Goal: Answer question/provide support: Share knowledge or assist other users

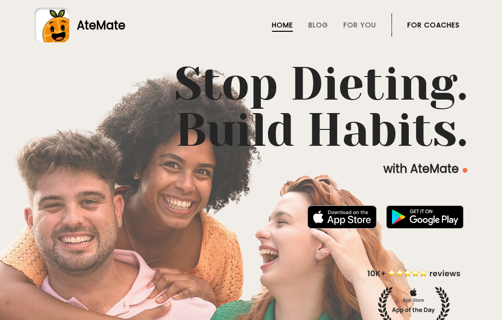
click at [416, 25] on link "For Coaches" at bounding box center [434, 25] width 52 height 8
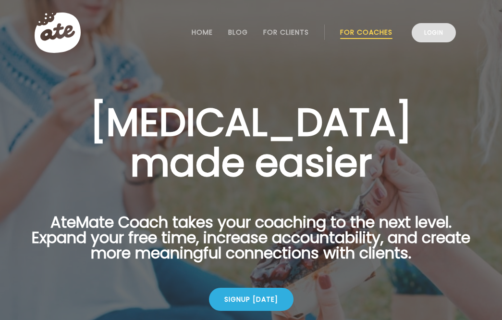
click at [432, 37] on link "Login" at bounding box center [434, 32] width 44 height 19
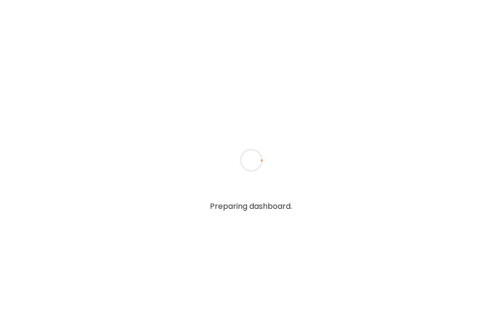
type input "**********"
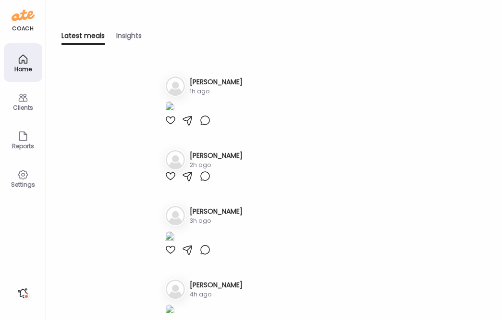
click at [13, 104] on div "Clients" at bounding box center [23, 107] width 35 height 6
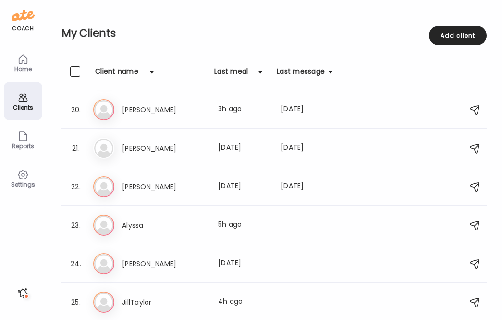
scroll to position [731, 0]
click at [226, 294] on div "Ji JillTaylor Last meal: 4h ago" at bounding box center [275, 301] width 365 height 21
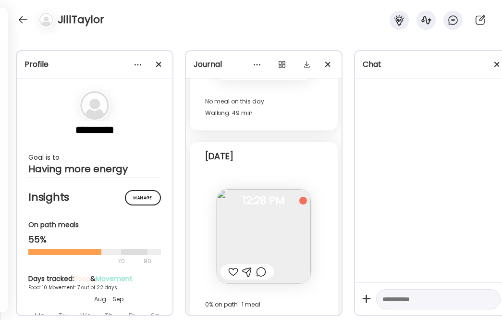
scroll to position [12581, 0]
click at [265, 267] on div at bounding box center [261, 273] width 10 height 12
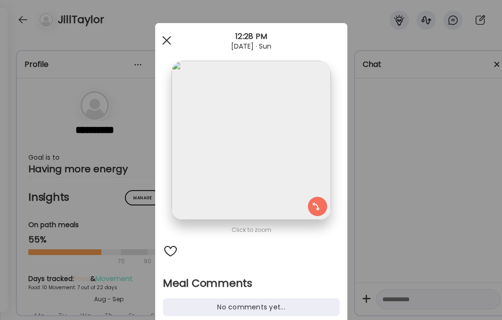
click at [162, 38] on div at bounding box center [166, 40] width 19 height 19
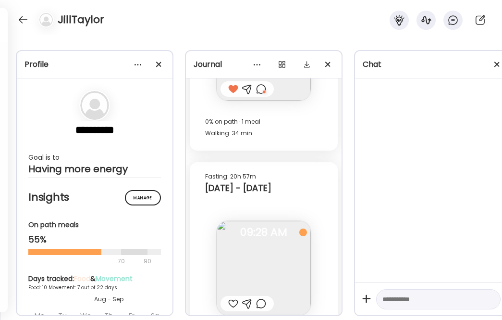
scroll to position [12149, 0]
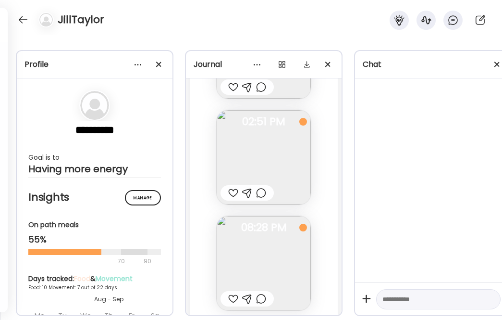
click at [263, 187] on div at bounding box center [261, 193] width 10 height 12
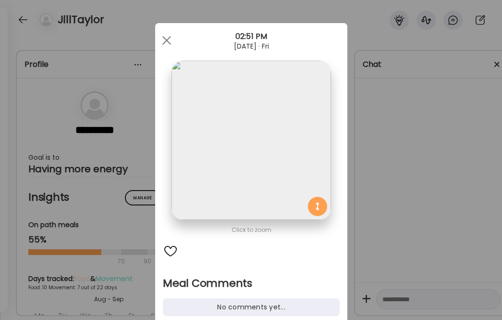
click at [229, 305] on div "No comments yet..." at bounding box center [251, 307] width 177 height 18
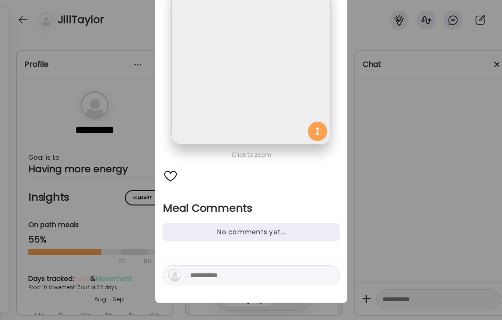
scroll to position [81, 0]
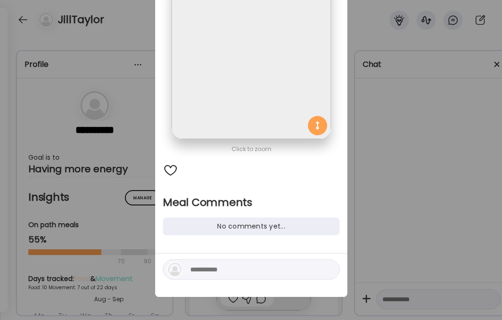
click at [229, 275] on div at bounding box center [251, 269] width 177 height 20
click at [229, 274] on textarea at bounding box center [255, 269] width 130 height 12
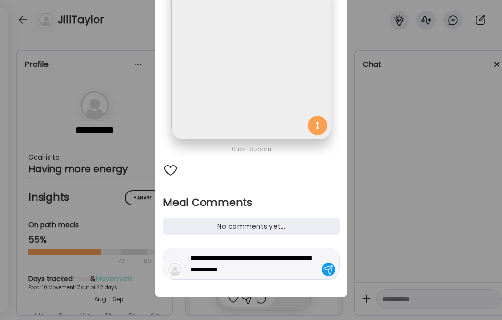
type textarea "**********"
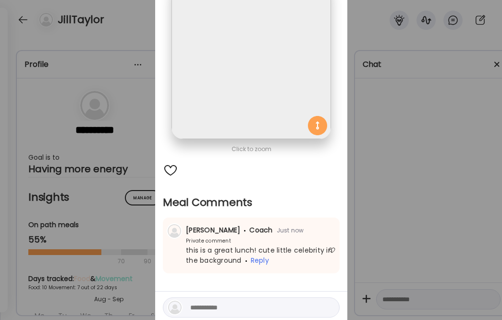
click at [429, 221] on div "Ate Coach Dashboard Wahoo! It’s official Take a moment to set up your Coach Pro…" at bounding box center [251, 160] width 502 height 320
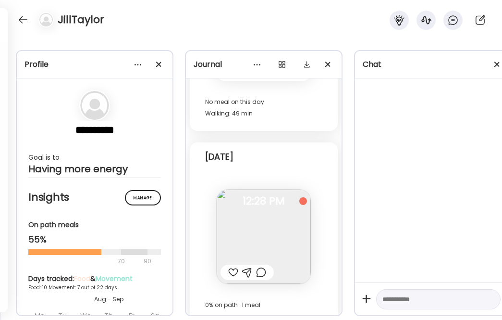
scroll to position [12581, 0]
click at [261, 267] on div at bounding box center [261, 273] width 10 height 12
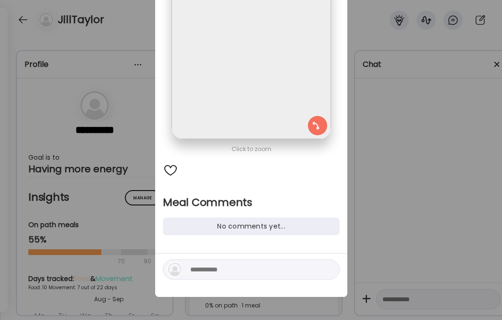
click at [244, 272] on textarea at bounding box center [255, 269] width 130 height 12
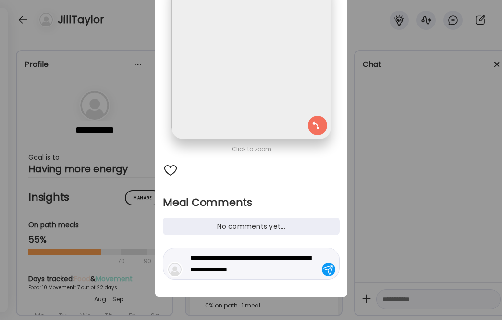
type textarea "**********"
click at [340, 276] on div "**********" at bounding box center [251, 269] width 192 height 55
click at [325, 267] on div at bounding box center [328, 268] width 13 height 13
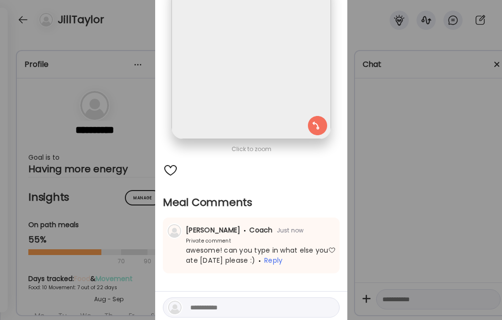
click at [60, 99] on div "Ate Coach Dashboard Wahoo! It’s official Take a moment to set up your Coach Pro…" at bounding box center [251, 160] width 502 height 320
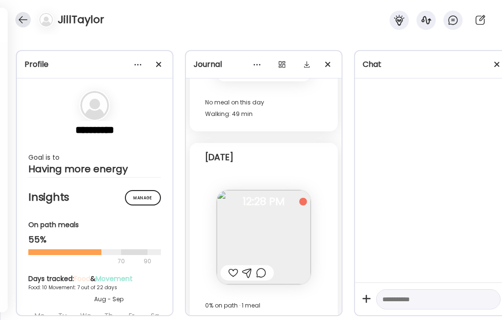
click at [24, 23] on div at bounding box center [22, 19] width 15 height 15
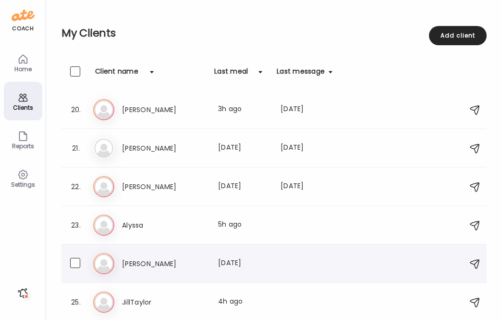
click at [182, 275] on div "24. [PERSON_NAME] Last meal: [DATE]" at bounding box center [274, 263] width 425 height 38
click at [206, 269] on div "[PERSON_NAME] Last meal: [DATE]" at bounding box center [275, 263] width 365 height 21
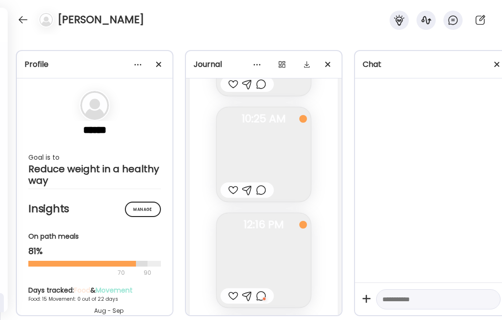
scroll to position [17857, 0]
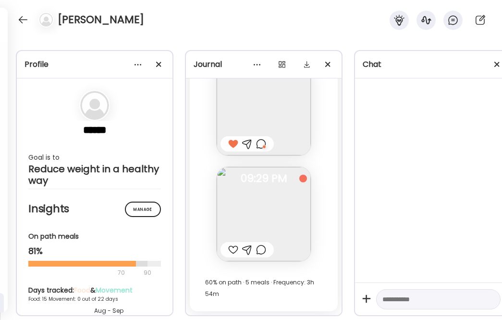
click at [399, 300] on textarea at bounding box center [430, 299] width 95 height 12
type textarea "*"
type textarea "**********"
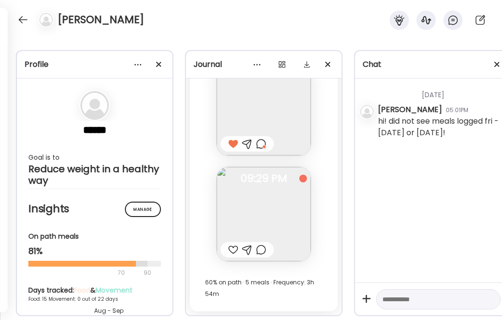
click at [228, 250] on div at bounding box center [233, 250] width 10 height 12
click at [259, 252] on div at bounding box center [261, 250] width 10 height 12
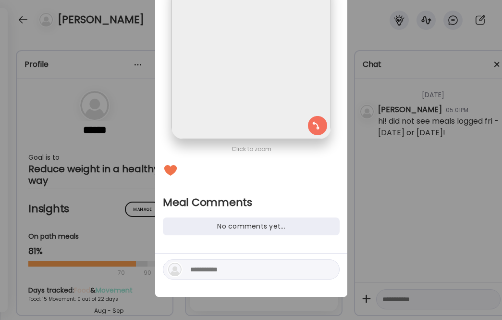
click at [238, 274] on textarea at bounding box center [255, 269] width 130 height 12
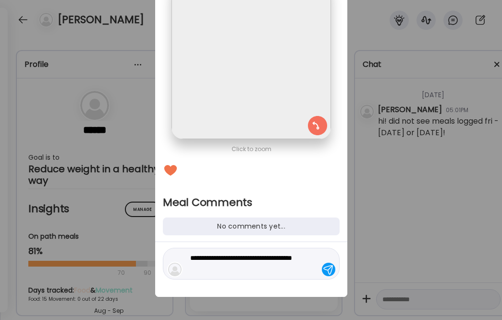
type textarea "**********"
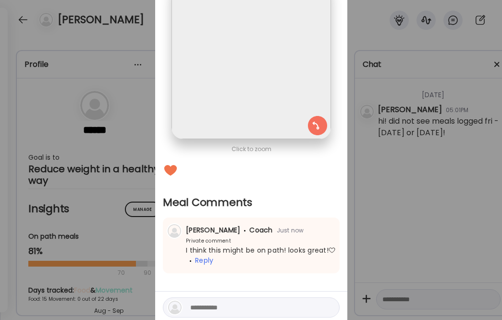
click at [329, 248] on div at bounding box center [332, 250] width 8 height 8
click at [397, 217] on div "Ate Coach Dashboard Wahoo! It’s official Take a moment to set up your Coach Pro…" at bounding box center [251, 160] width 502 height 320
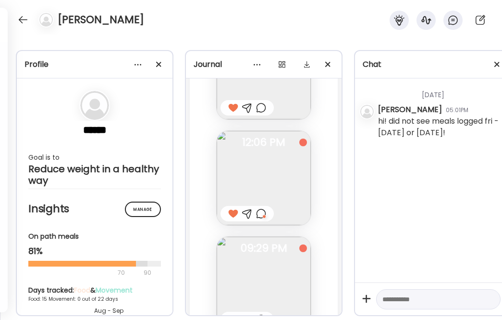
scroll to position [17774, 0]
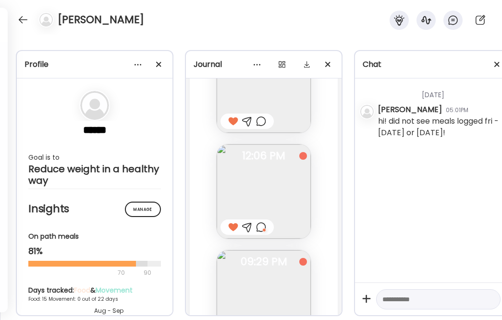
click at [258, 226] on div at bounding box center [261, 227] width 10 height 12
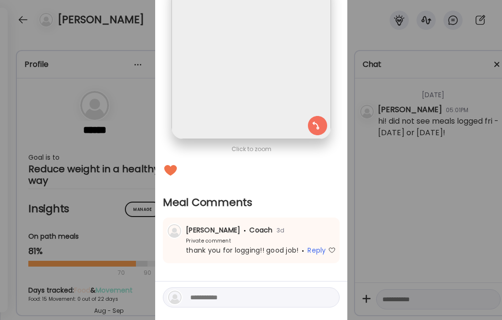
click at [400, 183] on div "Ate Coach Dashboard Wahoo! It’s official Take a moment to set up your Coach Pro…" at bounding box center [251, 160] width 502 height 320
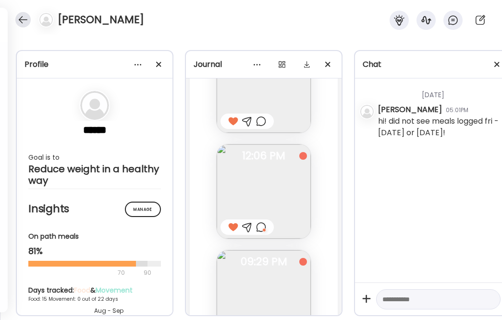
click at [23, 16] on div at bounding box center [22, 19] width 15 height 15
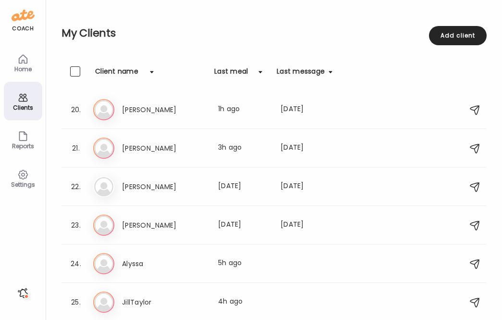
scroll to position [731, 0]
click at [224, 264] on div "Last meal: 5h ago" at bounding box center [243, 264] width 51 height 12
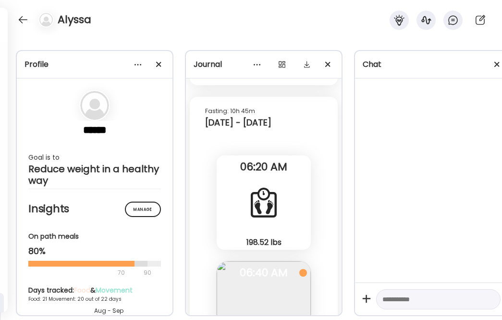
scroll to position [33208, 0]
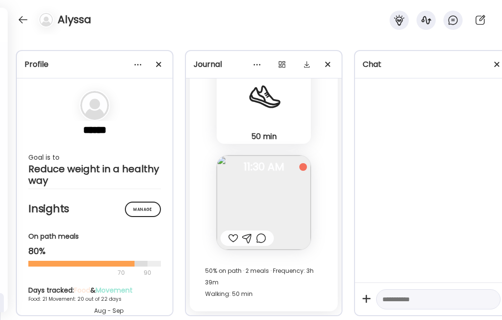
click at [230, 239] on div at bounding box center [233, 238] width 10 height 12
click at [234, 236] on div at bounding box center [233, 238] width 10 height 12
click at [260, 240] on div at bounding box center [261, 238] width 10 height 12
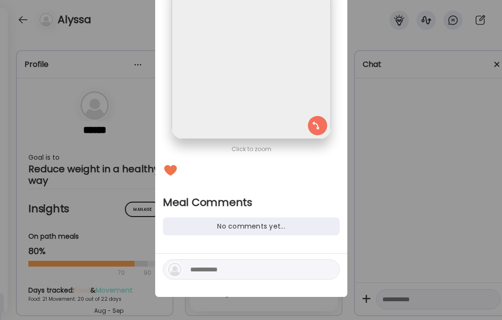
click at [219, 268] on textarea at bounding box center [255, 269] width 130 height 12
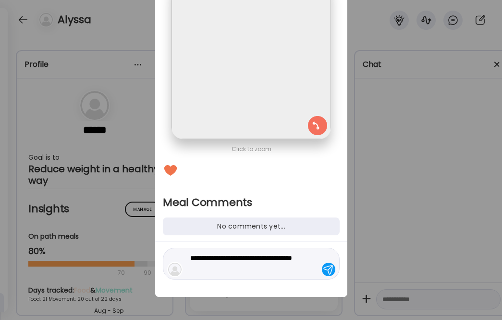
type textarea "**********"
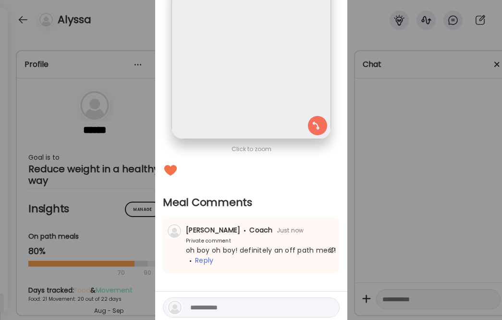
click at [424, 167] on div "Ate Coach Dashboard Wahoo! It’s official Take a moment to set up your Coach Pro…" at bounding box center [251, 160] width 502 height 320
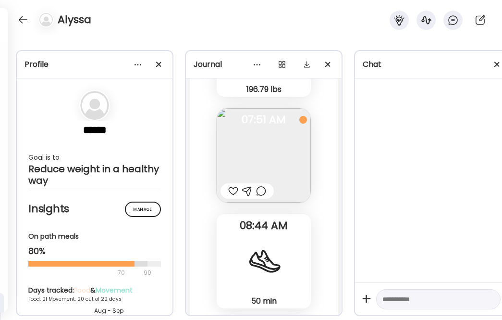
scroll to position [33044, 0]
click at [259, 190] on div at bounding box center [261, 191] width 10 height 12
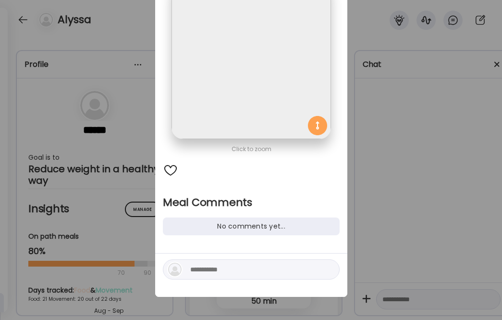
click at [271, 274] on textarea at bounding box center [255, 269] width 130 height 12
type textarea "**********"
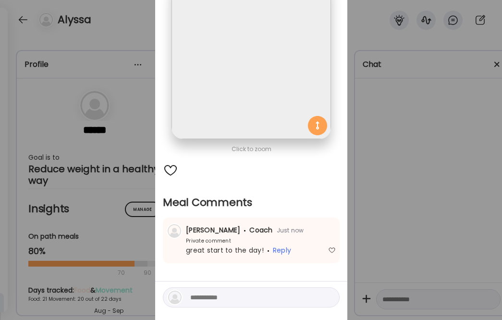
drag, startPoint x: 478, startPoint y: 202, endPoint x: 471, endPoint y: 198, distance: 8.2
click at [477, 202] on div "Ate Coach Dashboard Wahoo! It’s official Take a moment to set up your Coach Pro…" at bounding box center [251, 160] width 502 height 320
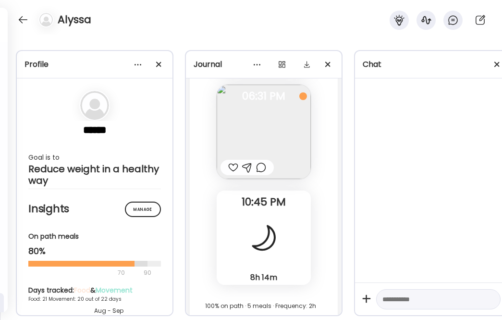
scroll to position [32618, 0]
click at [260, 166] on div at bounding box center [261, 168] width 10 height 12
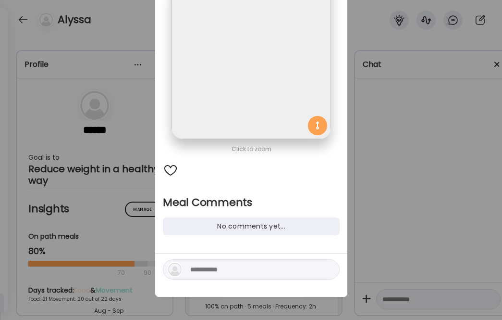
click at [217, 261] on div at bounding box center [251, 269] width 177 height 20
click at [217, 271] on textarea at bounding box center [255, 269] width 130 height 12
type textarea "*"
type textarea "**********"
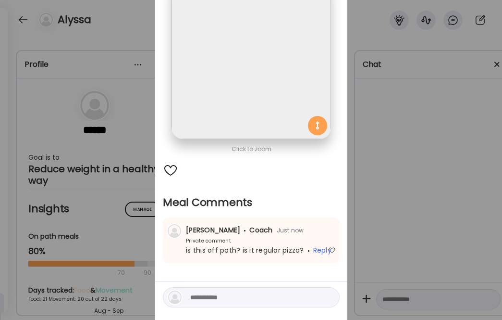
click at [349, 225] on div "Ate Coach Dashboard Wahoo! It’s official Take a moment to set up your Coach Pro…" at bounding box center [251, 160] width 502 height 320
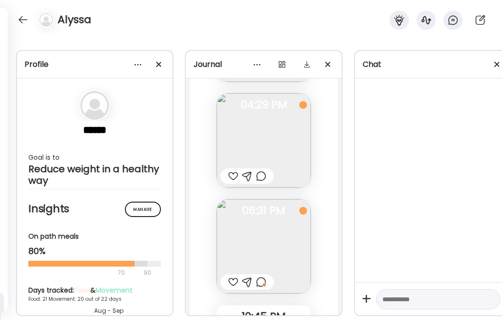
scroll to position [32463, 0]
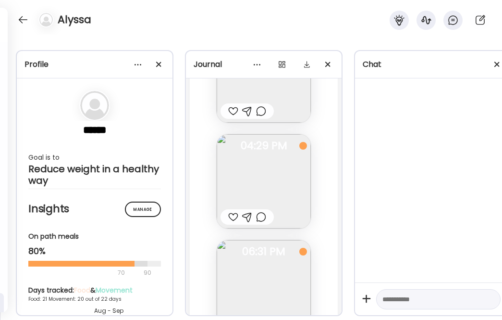
click at [265, 219] on div at bounding box center [261, 217] width 10 height 12
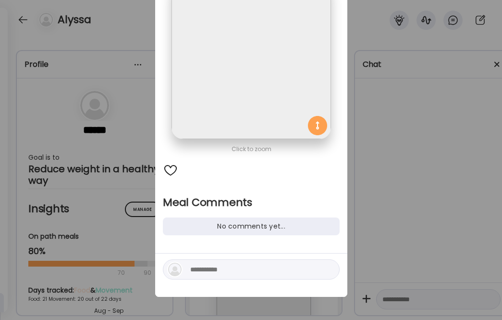
click at [241, 269] on textarea at bounding box center [255, 269] width 130 height 12
type textarea "**********"
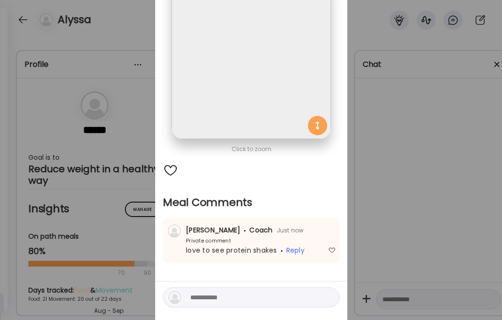
click at [435, 208] on div "Ate Coach Dashboard Wahoo! It’s official Take a moment to set up your Coach Pro…" at bounding box center [251, 160] width 502 height 320
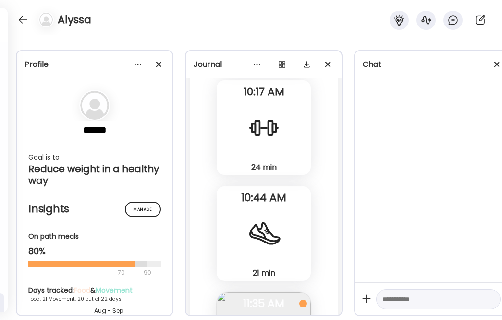
scroll to position [32236, 0]
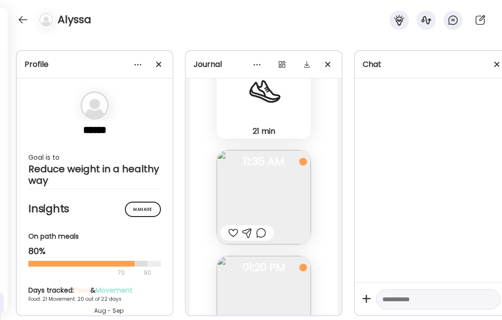
click at [262, 235] on div at bounding box center [261, 233] width 10 height 12
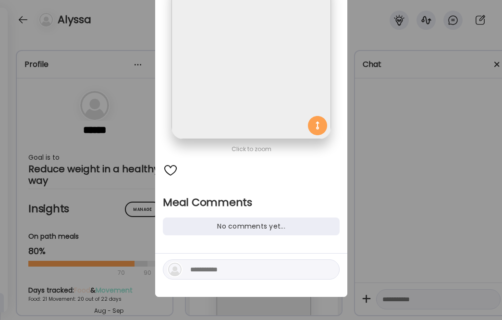
click at [229, 276] on div at bounding box center [251, 269] width 177 height 20
click at [230, 268] on textarea at bounding box center [255, 269] width 130 height 12
type textarea "**********"
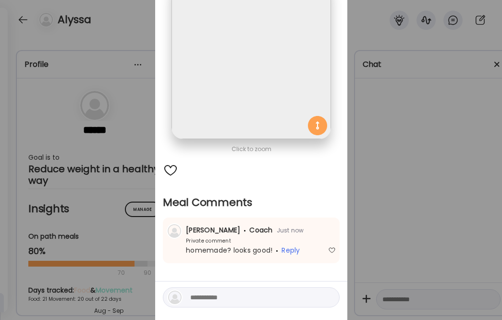
drag, startPoint x: 444, startPoint y: 189, endPoint x: 437, endPoint y: 181, distance: 10.7
click at [442, 188] on div "Ate Coach Dashboard Wahoo! It’s official Take a moment to set up your Coach Pro…" at bounding box center [251, 160] width 502 height 320
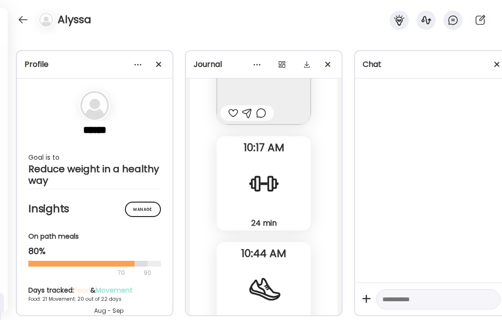
scroll to position [31964, 0]
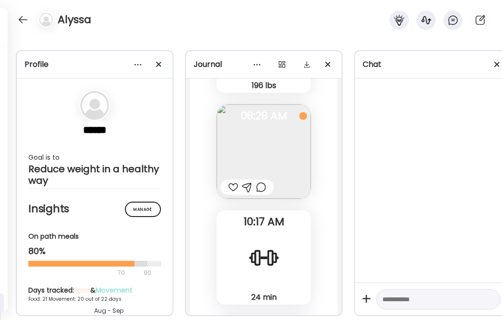
click at [262, 187] on div at bounding box center [261, 187] width 10 height 12
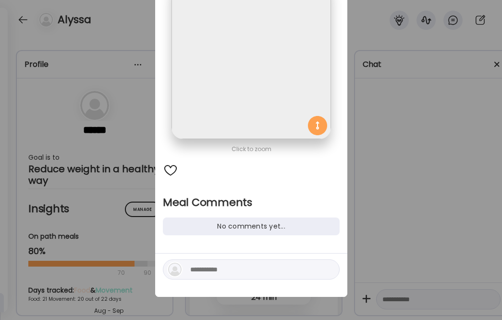
click at [241, 267] on textarea at bounding box center [255, 269] width 130 height 12
type textarea "**********"
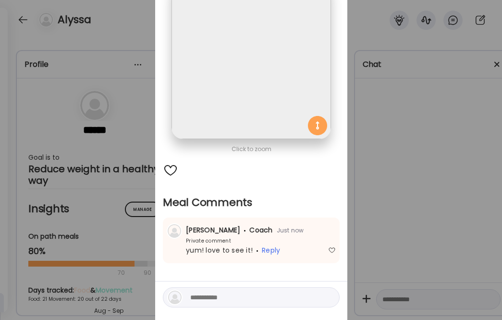
click at [411, 177] on div "Ate Coach Dashboard Wahoo! It’s official Take a moment to set up your Coach Pro…" at bounding box center [251, 160] width 502 height 320
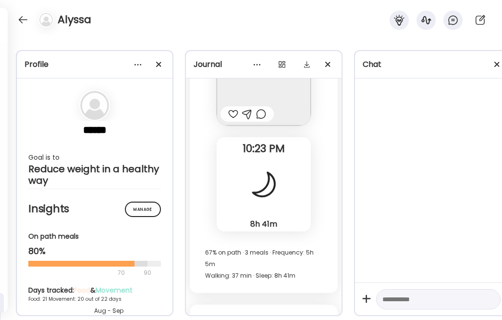
scroll to position [31524, 0]
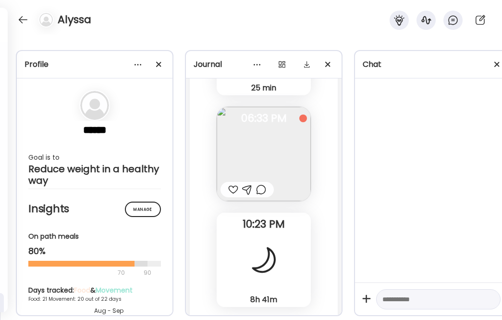
click at [233, 188] on div at bounding box center [233, 190] width 10 height 12
click at [256, 191] on div at bounding box center [247, 189] width 53 height 15
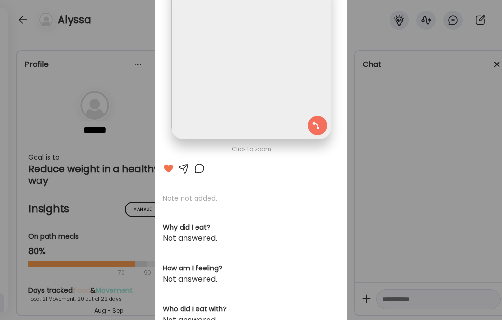
click at [200, 167] on div at bounding box center [200, 168] width 12 height 12
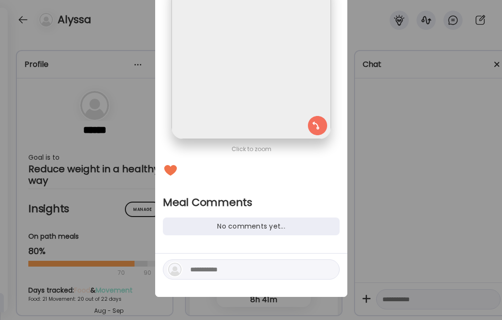
click at [224, 261] on div at bounding box center [251, 269] width 177 height 20
click at [223, 262] on div at bounding box center [251, 269] width 177 height 20
click at [221, 264] on textarea at bounding box center [255, 269] width 130 height 12
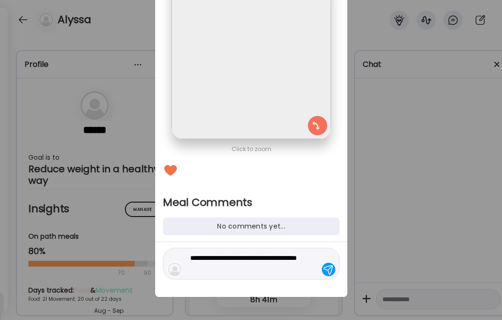
type textarea "**********"
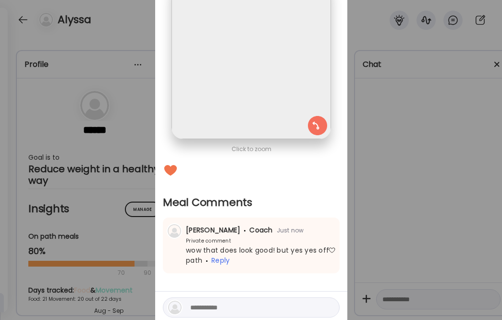
click at [420, 203] on div "Ate Coach Dashboard Wahoo! It’s official Take a moment to set up your Coach Pro…" at bounding box center [251, 160] width 502 height 320
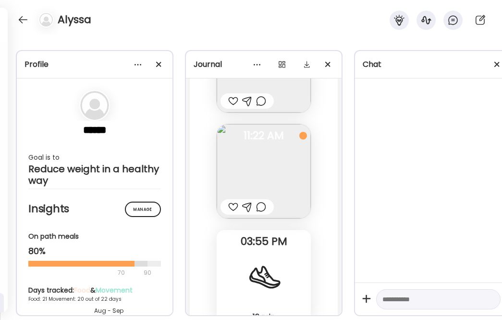
scroll to position [31158, 0]
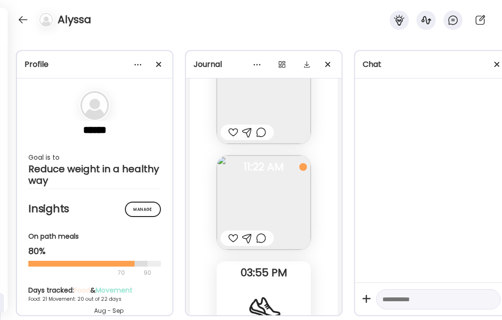
click at [258, 243] on div at bounding box center [261, 238] width 10 height 12
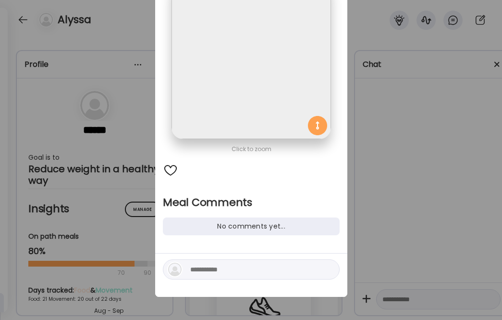
click at [220, 275] on div at bounding box center [251, 269] width 177 height 20
click at [222, 267] on textarea at bounding box center [255, 269] width 130 height 12
type textarea "**********"
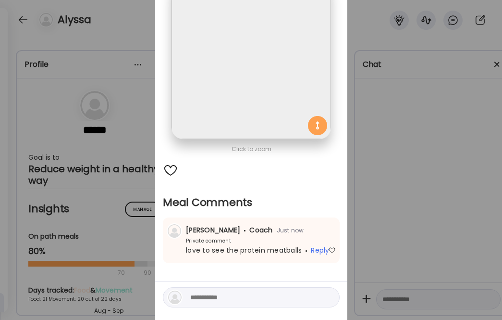
click at [353, 222] on div "Ate Coach Dashboard Wahoo! It’s official Take a moment to set up your Coach Pro…" at bounding box center [251, 160] width 502 height 320
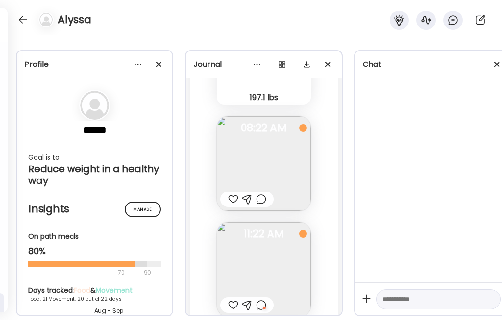
scroll to position [31090, 0]
click at [260, 200] on div at bounding box center [261, 201] width 10 height 12
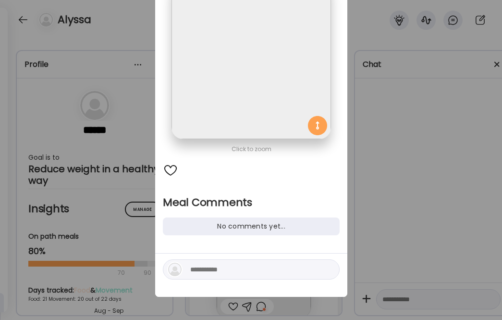
click at [223, 261] on div at bounding box center [251, 269] width 177 height 20
click at [216, 274] on textarea at bounding box center [255, 269] width 130 height 12
type textarea "**********"
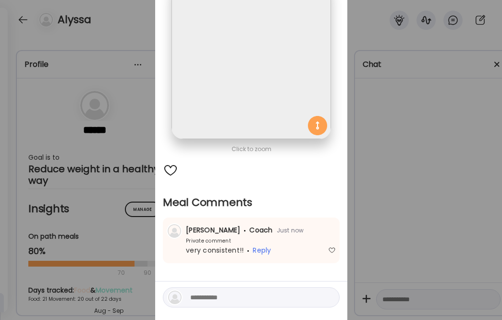
click at [396, 233] on div "Ate Coach Dashboard Wahoo! It’s official Take a moment to set up your Coach Pro…" at bounding box center [251, 160] width 502 height 320
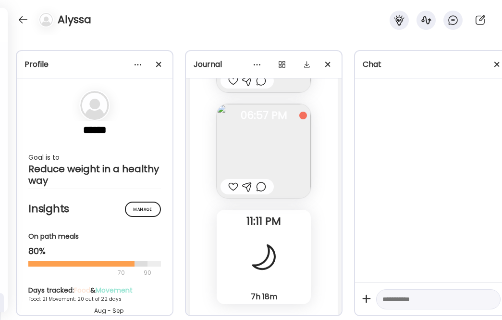
scroll to position [30644, 0]
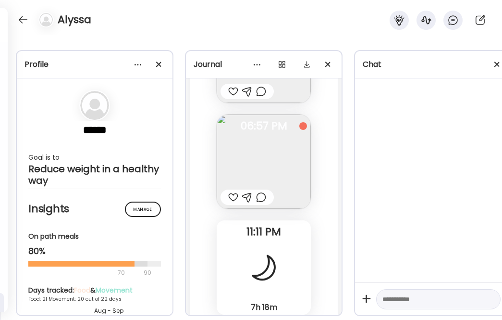
click at [268, 206] on img at bounding box center [264, 161] width 94 height 94
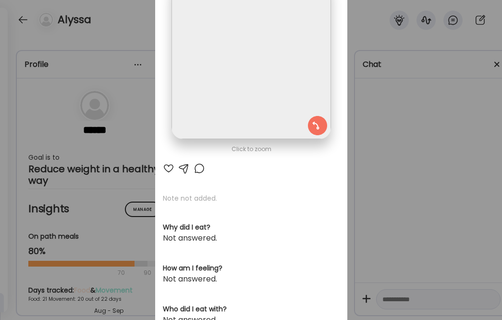
click at [118, 67] on div "Ate Coach Dashboard Wahoo! It’s official Take a moment to set up your Coach Pro…" at bounding box center [251, 160] width 502 height 320
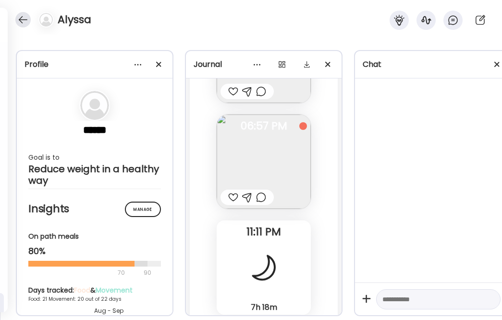
click at [27, 23] on div at bounding box center [22, 19] width 15 height 15
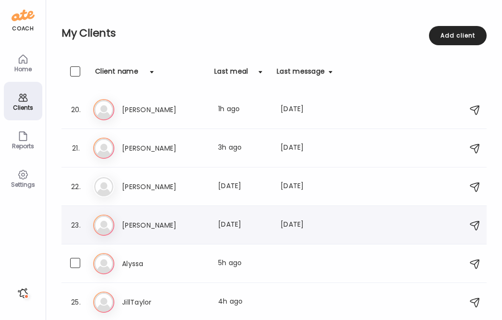
scroll to position [731, 0]
click at [177, 222] on h3 "[PERSON_NAME]" at bounding box center [164, 225] width 85 height 12
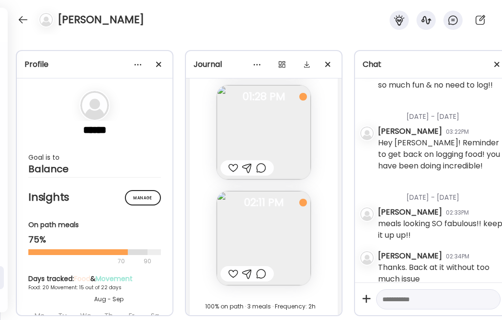
scroll to position [14268, 0]
click at [231, 274] on div at bounding box center [233, 274] width 10 height 12
click at [256, 276] on div at bounding box center [261, 274] width 10 height 12
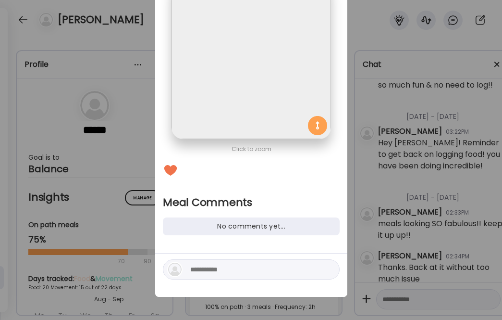
click at [238, 272] on textarea at bounding box center [255, 269] width 130 height 12
type textarea "**********"
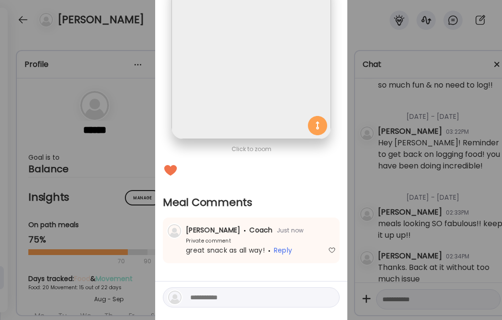
click at [293, 296] on textarea at bounding box center [255, 297] width 130 height 12
type textarea "*****"
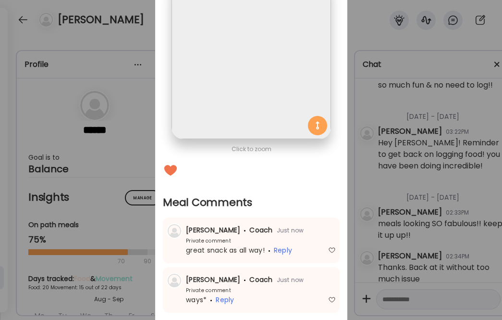
click at [424, 237] on div "Ate Coach Dashboard Wahoo! It’s official Take a moment to set up your Coach Pro…" at bounding box center [251, 160] width 502 height 320
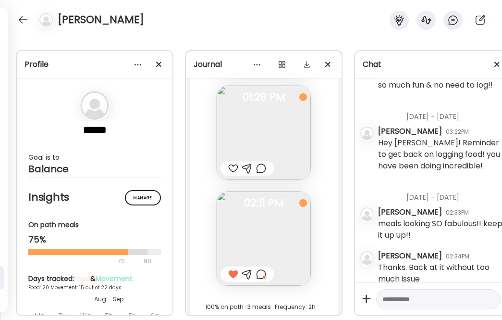
scroll to position [14231, 0]
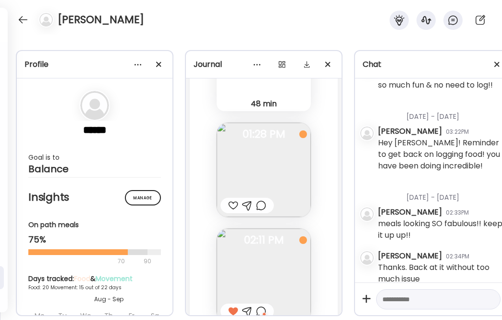
click at [230, 207] on div at bounding box center [233, 206] width 10 height 12
click at [261, 204] on div at bounding box center [261, 206] width 10 height 12
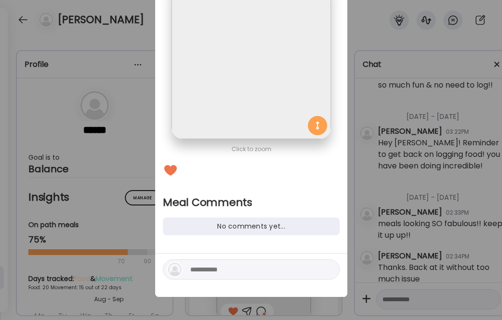
click at [206, 270] on textarea at bounding box center [255, 269] width 130 height 12
click at [205, 268] on textarea at bounding box center [255, 269] width 130 height 12
type textarea "**********"
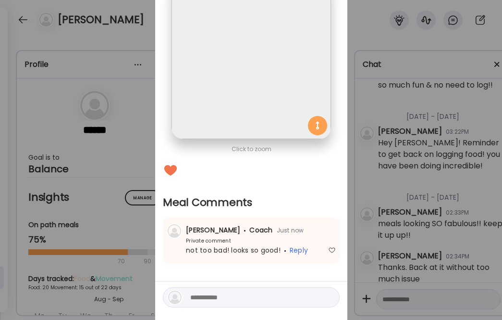
click at [402, 187] on div "Ate Coach Dashboard Wahoo! It’s official Take a moment to set up your Coach Pro…" at bounding box center [251, 160] width 502 height 320
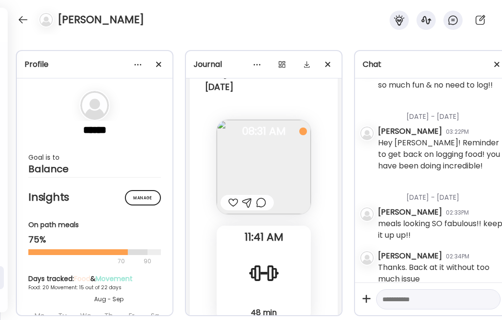
scroll to position [14019, 0]
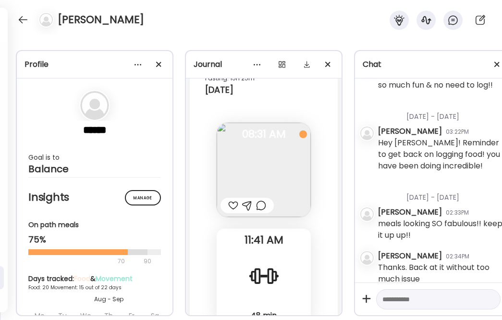
click at [230, 210] on div at bounding box center [233, 206] width 10 height 12
click at [260, 208] on div at bounding box center [261, 206] width 10 height 12
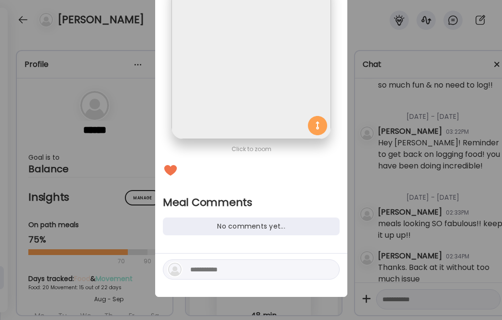
click at [213, 269] on textarea at bounding box center [255, 269] width 130 height 12
type textarea "**********"
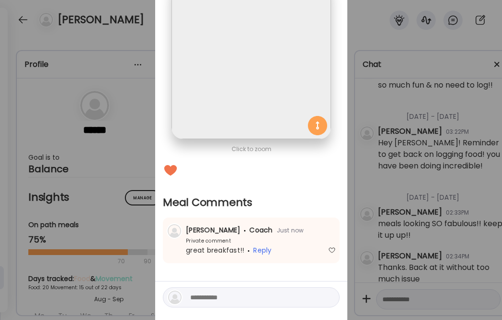
click at [414, 191] on div "Ate Coach Dashboard Wahoo! It’s official Take a moment to set up your Coach Pro…" at bounding box center [251, 160] width 502 height 320
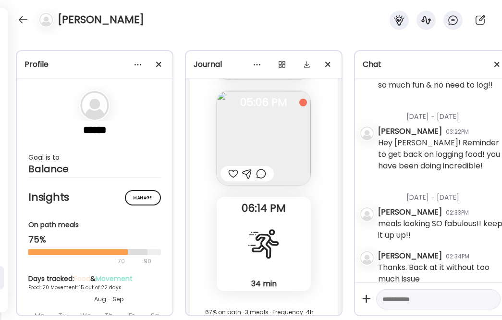
scroll to position [13691, 0]
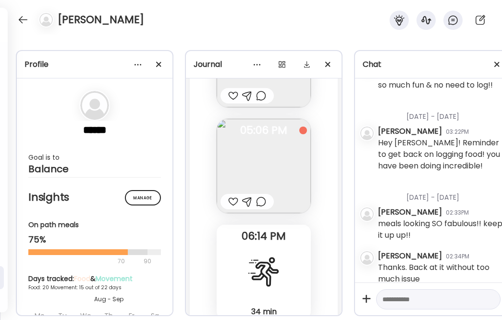
click at [261, 200] on div at bounding box center [261, 202] width 10 height 12
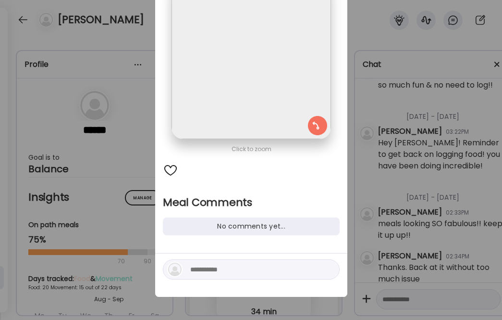
click at [212, 274] on textarea at bounding box center [255, 269] width 130 height 12
type textarea "**********"
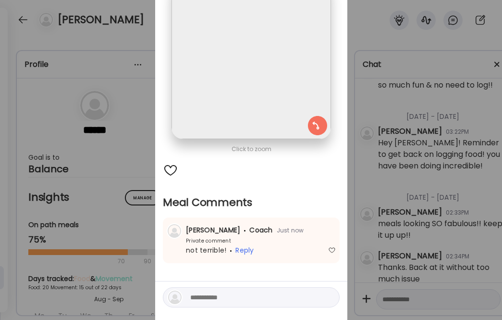
click at [400, 166] on div "Ate Coach Dashboard Wahoo! It’s official Take a moment to set up your Coach Pro…" at bounding box center [251, 160] width 502 height 320
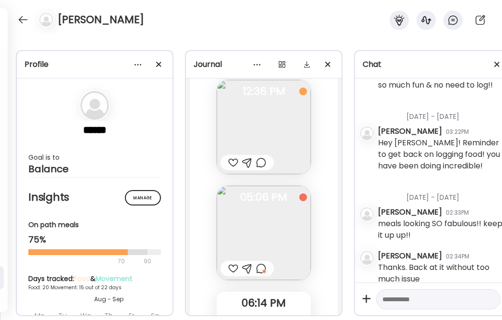
scroll to position [13603, 0]
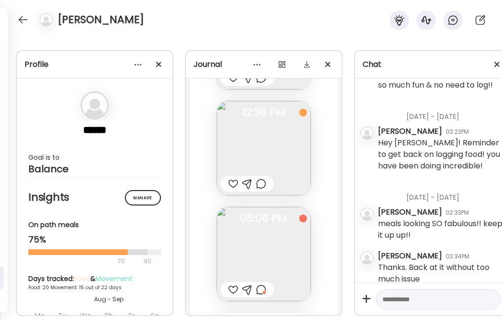
click at [263, 184] on div at bounding box center [261, 184] width 10 height 12
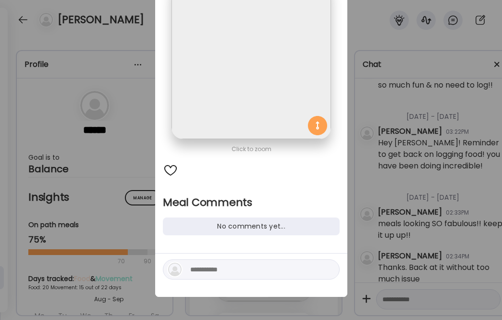
click at [212, 267] on textarea at bounding box center [255, 269] width 130 height 12
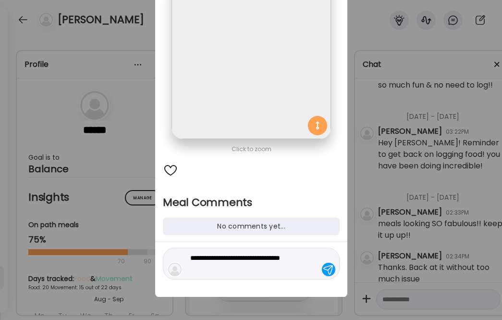
type textarea "**********"
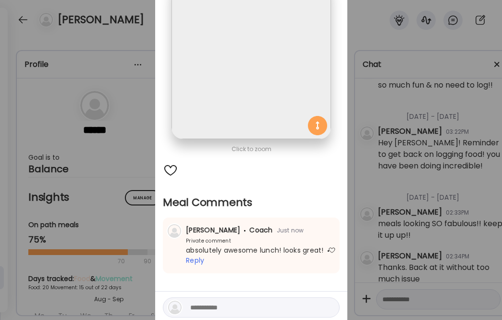
click at [415, 204] on div "Ate Coach Dashboard Wahoo! It’s official Take a moment to set up your Coach Pro…" at bounding box center [251, 160] width 502 height 320
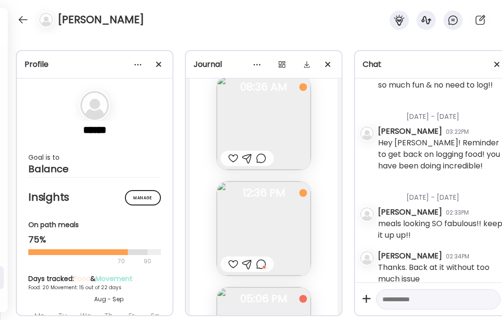
scroll to position [13504, 0]
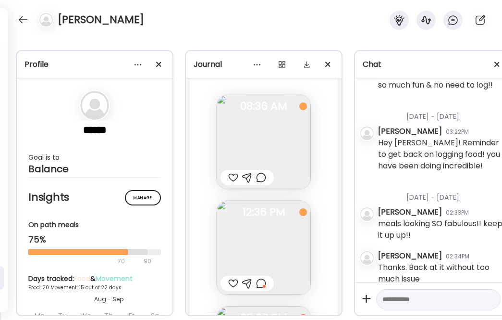
click at [229, 179] on div at bounding box center [233, 178] width 10 height 12
click at [256, 179] on div at bounding box center [261, 178] width 10 height 12
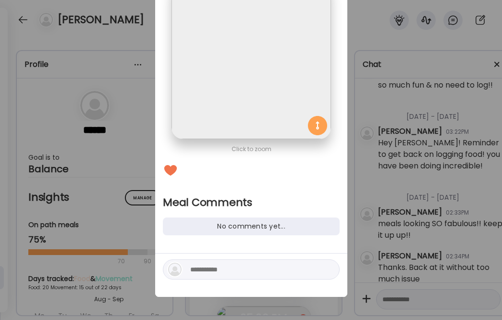
click at [212, 271] on textarea at bounding box center [255, 269] width 130 height 12
type textarea "**********"
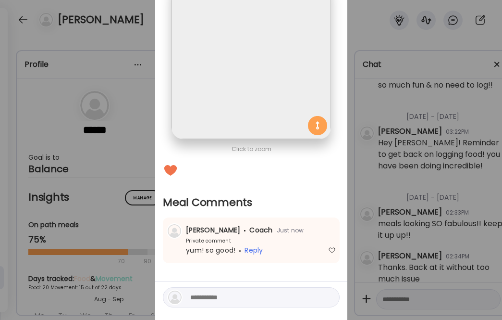
click at [401, 190] on div "Ate Coach Dashboard Wahoo! It’s official Take a moment to set up your Coach Pro…" at bounding box center [251, 160] width 502 height 320
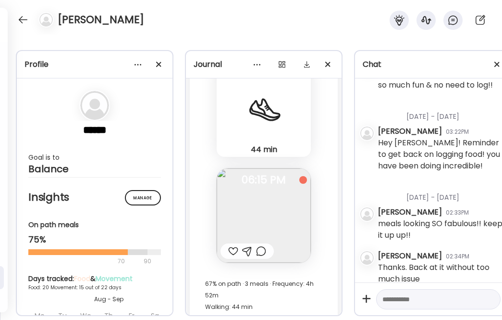
scroll to position [13199, 0]
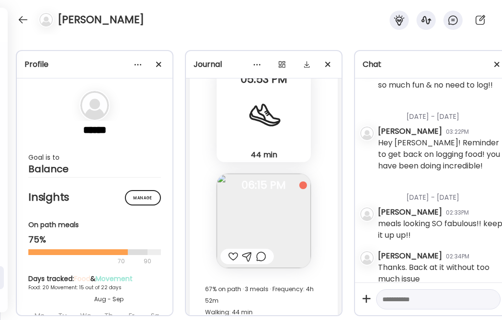
click at [260, 257] on div at bounding box center [261, 256] width 10 height 12
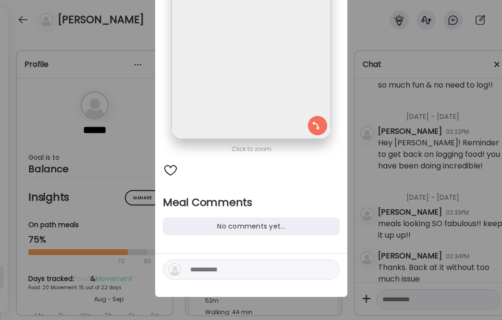
click at [229, 273] on textarea at bounding box center [255, 269] width 130 height 12
type textarea "**********"
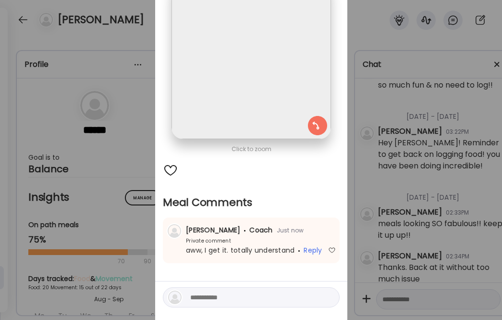
click at [455, 190] on div "Ate Coach Dashboard Wahoo! It’s official Take a moment to set up your Coach Pro…" at bounding box center [251, 160] width 502 height 320
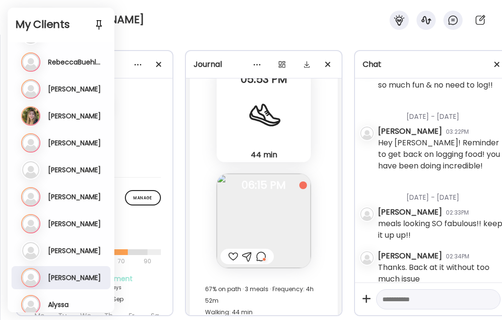
click at [70, 248] on h3 "[PERSON_NAME]" at bounding box center [74, 250] width 53 height 9
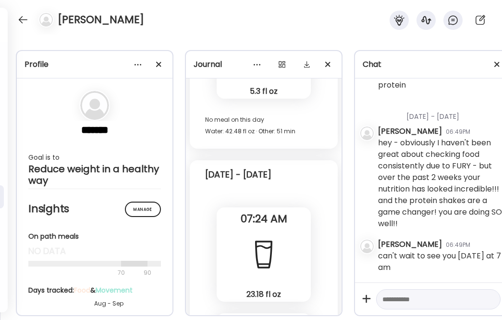
scroll to position [8210, 0]
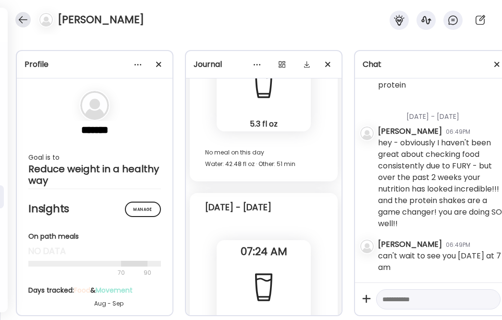
click at [25, 21] on div at bounding box center [22, 19] width 15 height 15
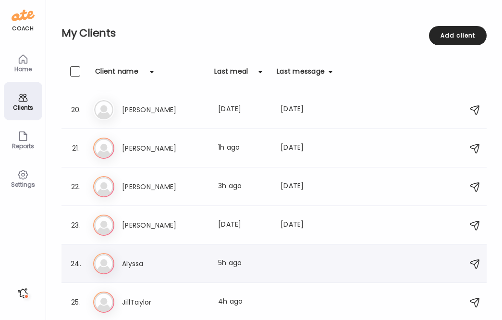
scroll to position [731, 0]
click at [158, 190] on h3 "[PERSON_NAME]" at bounding box center [164, 187] width 85 height 12
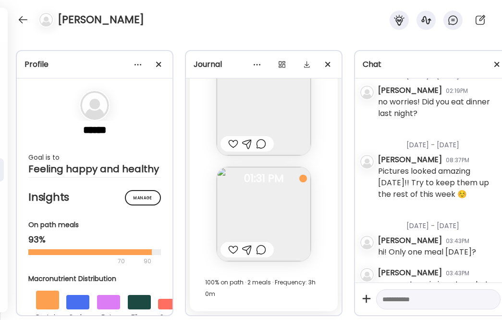
scroll to position [965, 0]
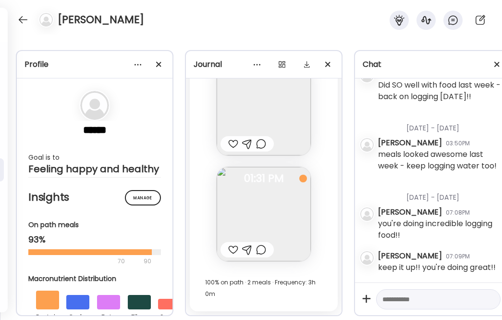
click at [232, 250] on div at bounding box center [233, 250] width 10 height 12
click at [263, 253] on div at bounding box center [261, 250] width 10 height 12
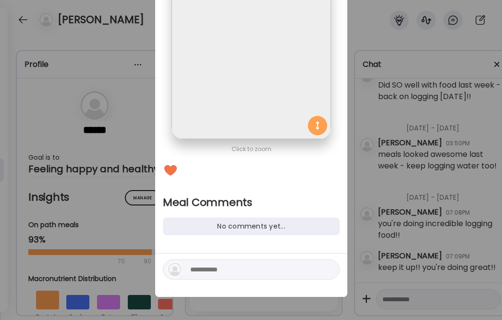
click at [236, 273] on textarea at bounding box center [255, 269] width 130 height 12
type textarea "**********"
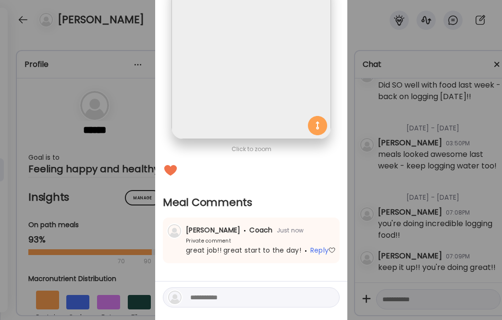
click at [390, 226] on div "Ate Coach Dashboard Wahoo! It’s official Take a moment to set up your Coach Pro…" at bounding box center [251, 160] width 502 height 320
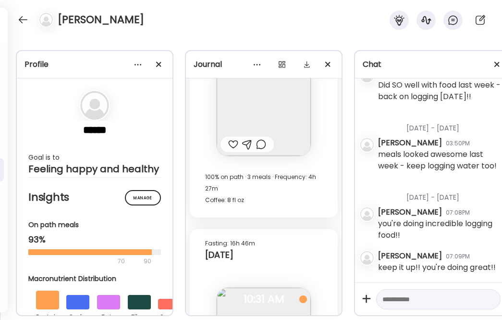
scroll to position [16113, 0]
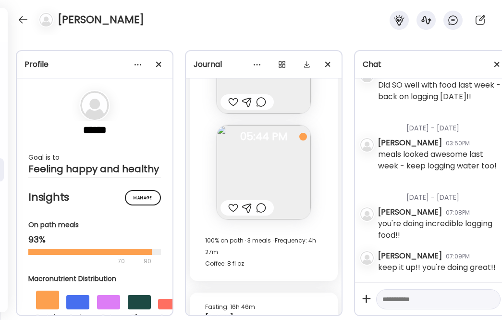
click at [262, 210] on div at bounding box center [261, 208] width 10 height 12
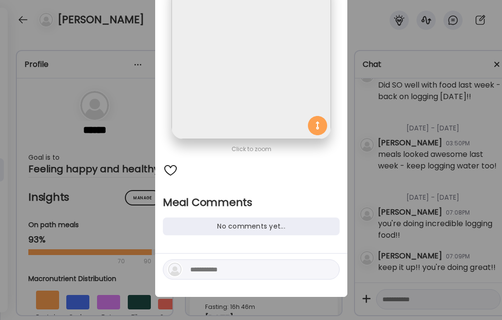
click at [251, 269] on textarea at bounding box center [255, 269] width 130 height 12
type textarea "*****"
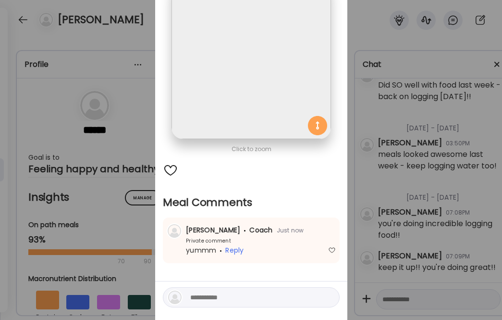
click at [446, 195] on div "Ate Coach Dashboard Wahoo! It’s official Take a moment to set up your Coach Pro…" at bounding box center [251, 160] width 502 height 320
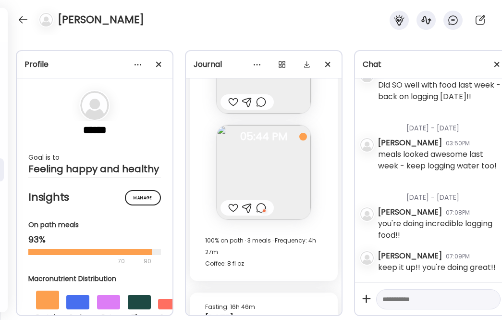
scroll to position [16030, 0]
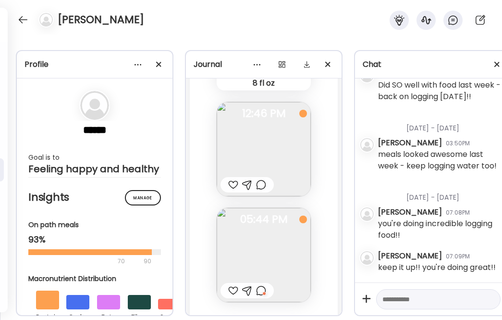
click at [232, 185] on div at bounding box center [233, 185] width 10 height 12
click at [264, 185] on div at bounding box center [261, 185] width 10 height 12
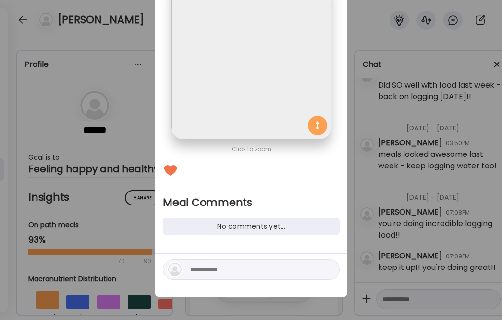
click at [207, 279] on div at bounding box center [251, 274] width 192 height 43
click at [211, 270] on textarea at bounding box center [255, 269] width 130 height 12
type textarea "**********"
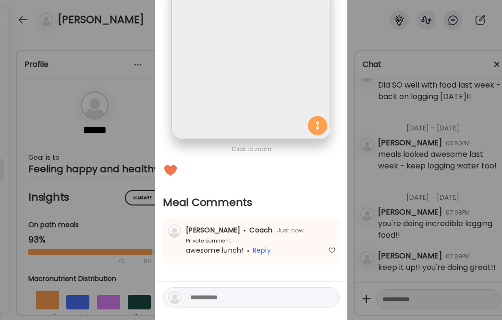
click at [468, 172] on div "Ate Coach Dashboard Wahoo! It’s official Take a moment to set up your Coach Pro…" at bounding box center [251, 160] width 502 height 320
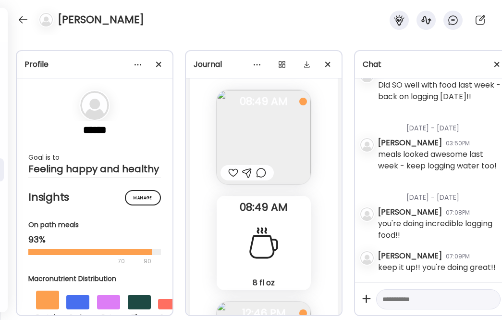
click at [233, 172] on div at bounding box center [233, 173] width 10 height 12
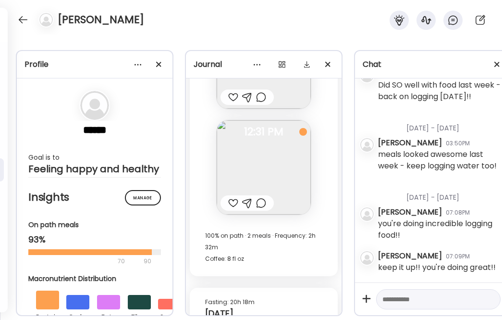
scroll to position [15574, 0]
click at [264, 205] on div at bounding box center [261, 204] width 10 height 12
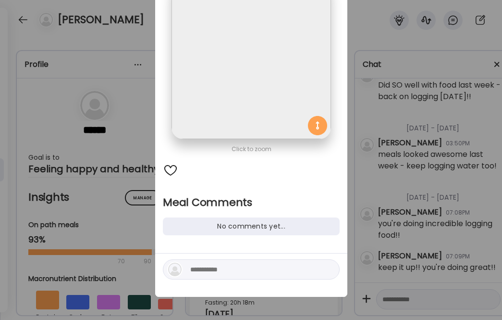
click at [235, 282] on div at bounding box center [251, 274] width 192 height 43
click at [237, 266] on textarea at bounding box center [255, 269] width 130 height 12
type textarea "**********"
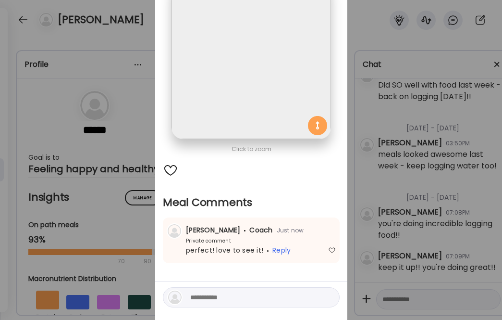
click at [423, 186] on div "Ate Coach Dashboard Wahoo! It’s official Take a moment to set up your Coach Pro…" at bounding box center [251, 160] width 502 height 320
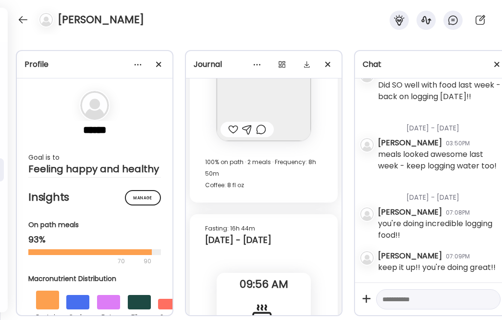
scroll to position [15126, 0]
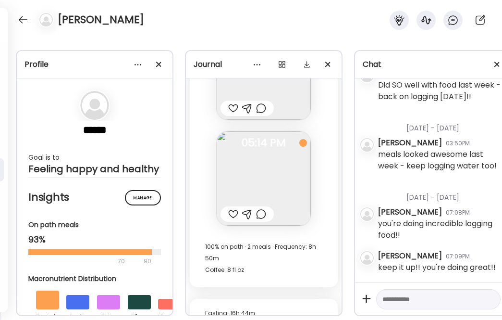
click at [234, 210] on div at bounding box center [233, 214] width 10 height 12
click at [262, 214] on div at bounding box center [261, 214] width 10 height 12
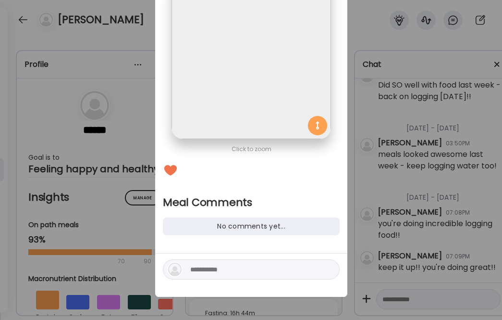
click at [232, 264] on textarea at bounding box center [255, 269] width 130 height 12
type textarea "**********"
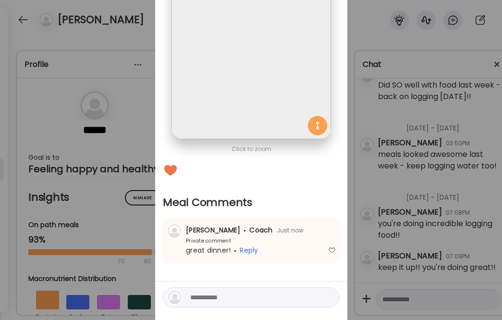
click at [458, 170] on div "Ate Coach Dashboard Wahoo! It’s official Take a moment to set up your Coach Pro…" at bounding box center [251, 160] width 502 height 320
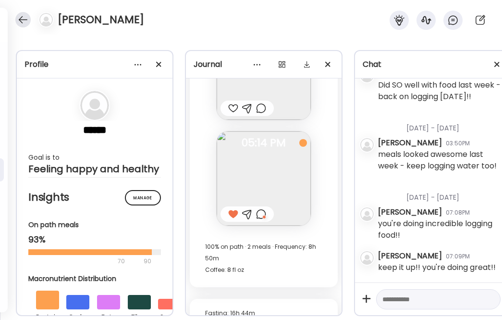
click at [25, 23] on div at bounding box center [22, 19] width 15 height 15
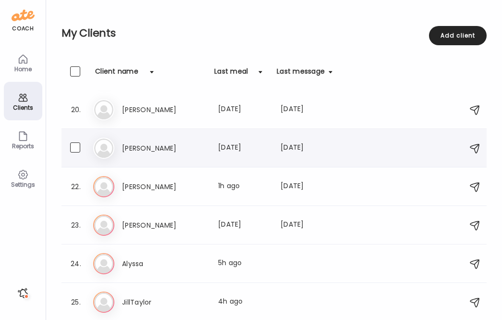
scroll to position [726, 0]
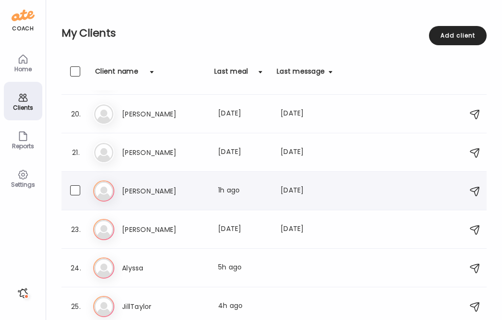
click at [178, 205] on div "22. Mi [PERSON_NAME] Last meal: 1h ago Last message: [DATE] You: hey - obviousl…" at bounding box center [274, 191] width 425 height 38
click at [182, 197] on div "Mi [PERSON_NAME] Last meal: 1h ago Last message: [DATE] You: hey - obviously I …" at bounding box center [275, 190] width 365 height 21
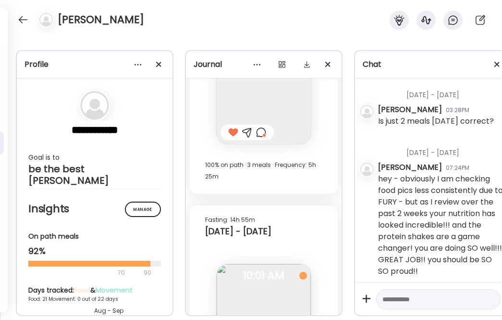
scroll to position [15019, 0]
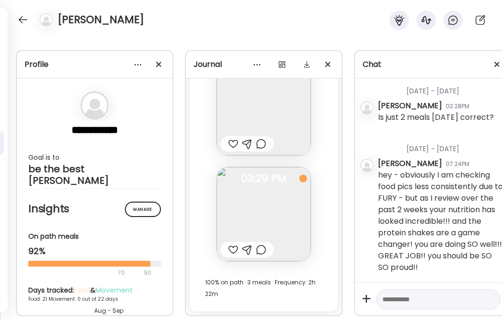
click at [231, 247] on div at bounding box center [233, 250] width 10 height 12
click at [257, 249] on div at bounding box center [261, 250] width 10 height 12
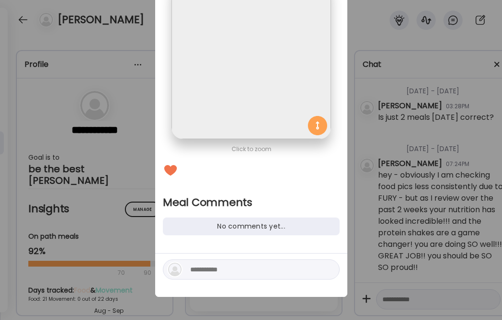
click at [235, 264] on textarea at bounding box center [255, 269] width 130 height 12
type textarea "*"
type textarea "**********"
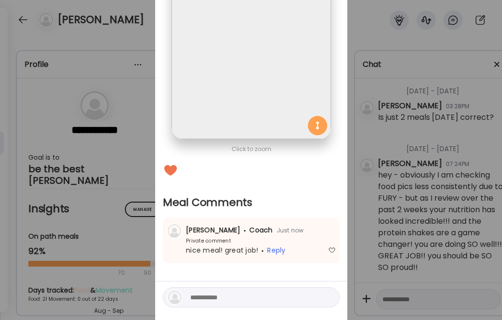
click at [384, 220] on div "Ate Coach Dashboard Wahoo! It’s official Take a moment to set up your Coach Pro…" at bounding box center [251, 160] width 502 height 320
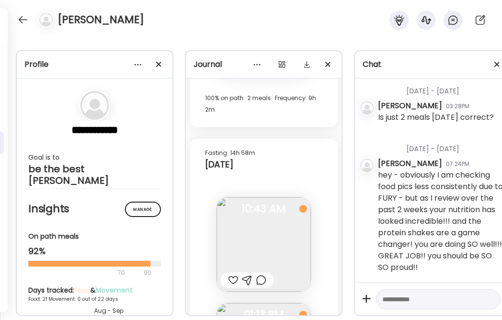
scroll to position [14765, 0]
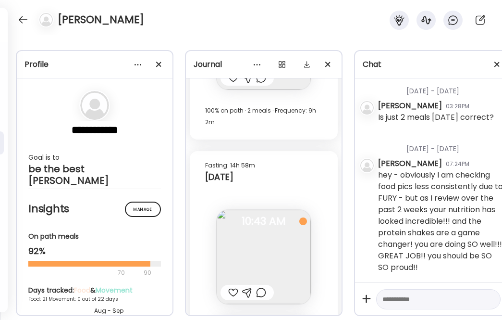
click at [234, 290] on div at bounding box center [233, 293] width 10 height 12
click at [263, 297] on div at bounding box center [261, 293] width 10 height 12
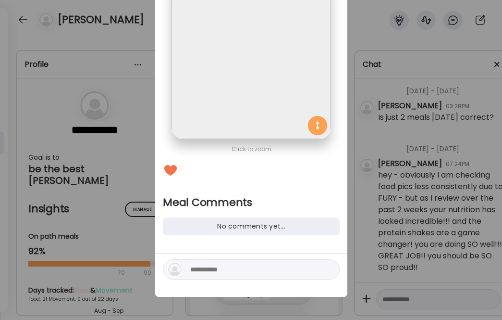
click at [239, 278] on div at bounding box center [251, 269] width 177 height 20
click at [239, 268] on textarea at bounding box center [255, 269] width 130 height 12
type textarea "*****"
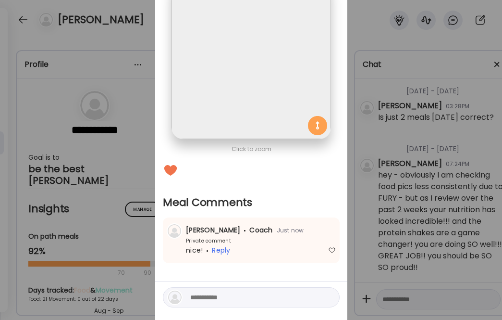
click at [394, 171] on div "Ate Coach Dashboard Wahoo! It’s official Take a moment to set up your Coach Pro…" at bounding box center [251, 160] width 502 height 320
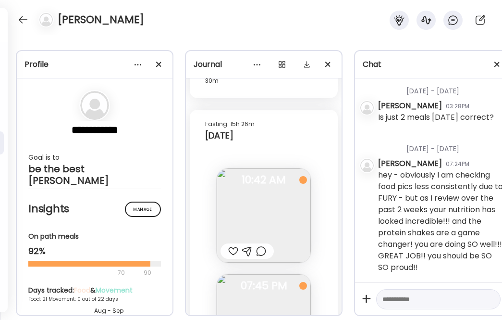
scroll to position [14425, 0]
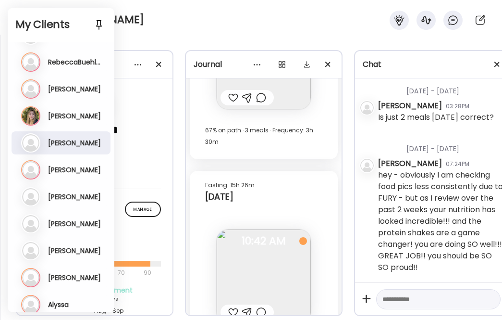
click at [21, 18] on h2 "My Clients" at bounding box center [60, 24] width 91 height 14
click at [75, 120] on div "Ma [PERSON_NAME] Last meal: 5h ago Last message: [DATE] You: make sure you get …" at bounding box center [62, 115] width 82 height 19
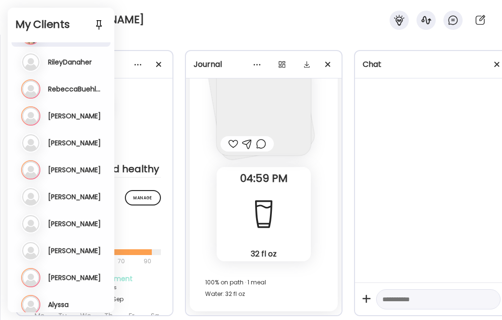
scroll to position [3012, 0]
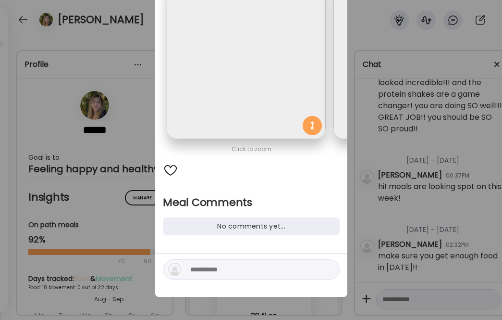
scroll to position [0, 0]
click at [207, 264] on textarea at bounding box center [255, 269] width 130 height 12
type textarea "**********"
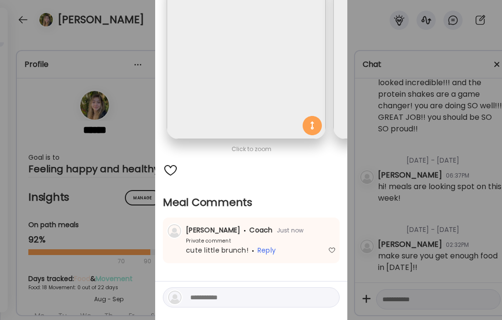
click at [386, 218] on div "Ate Coach Dashboard Wahoo! It’s official Take a moment to set up your Coach Pro…" at bounding box center [251, 160] width 502 height 320
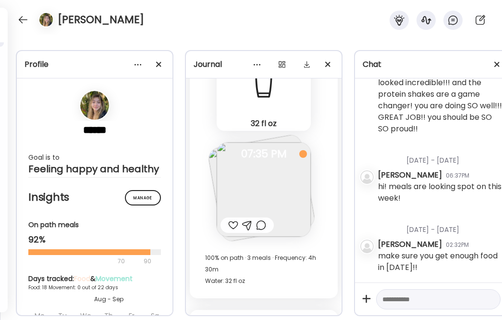
scroll to position [30560, 0]
click at [257, 225] on div at bounding box center [261, 225] width 10 height 12
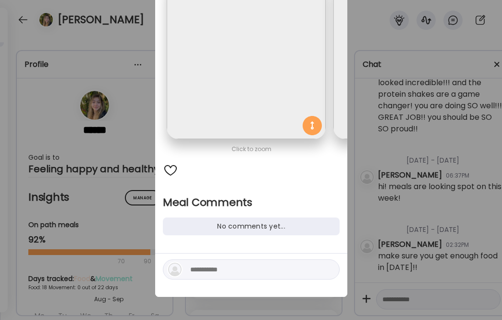
scroll to position [0, 0]
click at [212, 269] on textarea at bounding box center [255, 269] width 130 height 12
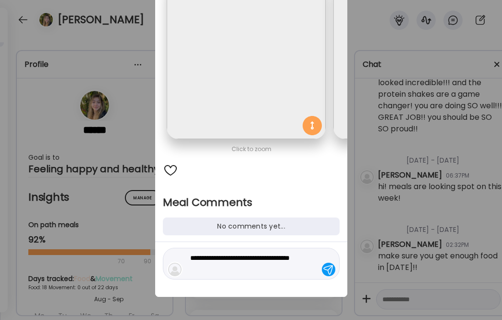
type textarea "**********"
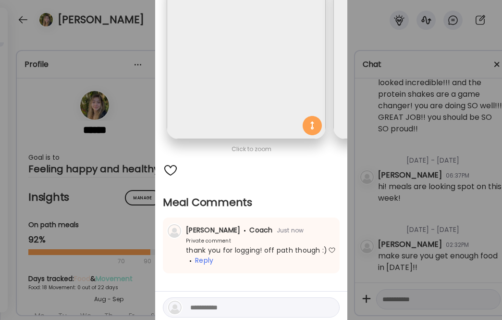
click at [349, 236] on div "Ate Coach Dashboard Wahoo! It’s official Take a moment to set up your Coach Pro…" at bounding box center [251, 160] width 502 height 320
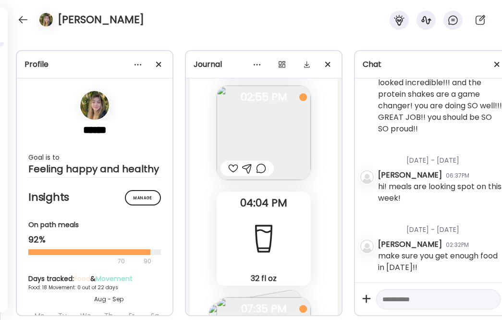
scroll to position [30392, 0]
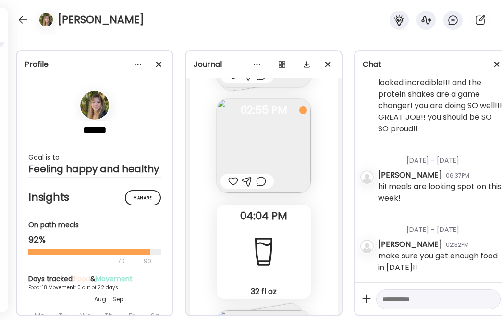
click at [261, 181] on div at bounding box center [261, 181] width 10 height 12
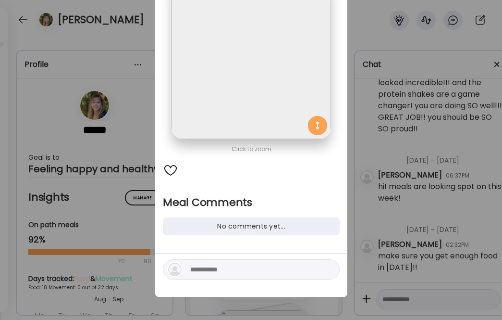
click at [248, 271] on textarea at bounding box center [255, 269] width 130 height 12
type textarea "**********"
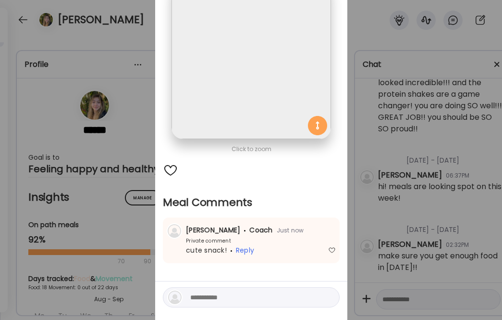
click at [421, 220] on div "Ate Coach Dashboard Wahoo! It’s official Take a moment to set up your Coach Pro…" at bounding box center [251, 160] width 502 height 320
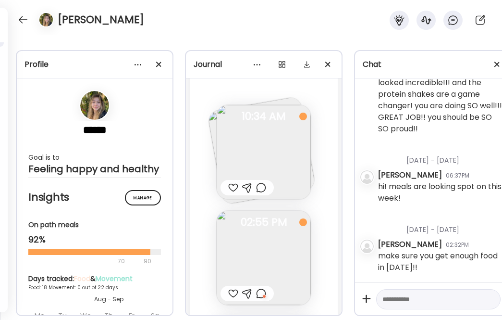
scroll to position [30282, 0]
click at [250, 150] on img at bounding box center [264, 150] width 94 height 94
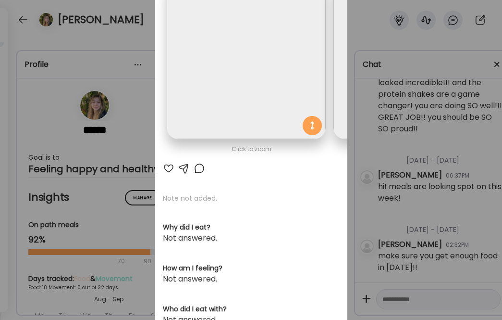
scroll to position [0, 0]
click at [166, 164] on div at bounding box center [169, 168] width 12 height 12
click at [195, 169] on div at bounding box center [200, 168] width 12 height 12
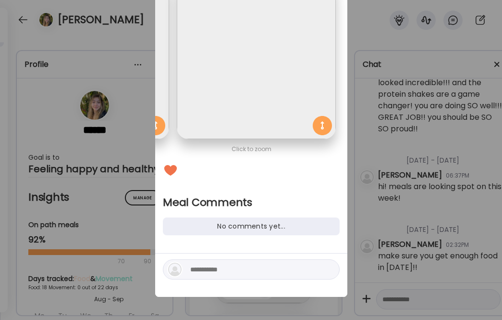
scroll to position [0, 157]
click at [238, 266] on textarea at bounding box center [255, 269] width 130 height 12
type textarea "*"
click at [424, 198] on div "Ate Coach Dashboard Wahoo! It’s official Take a moment to set up your Coach Pro…" at bounding box center [251, 160] width 502 height 320
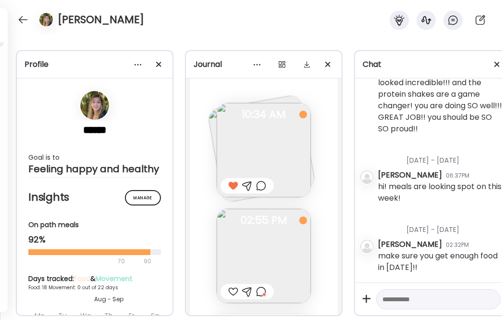
click at [265, 184] on div at bounding box center [261, 186] width 10 height 12
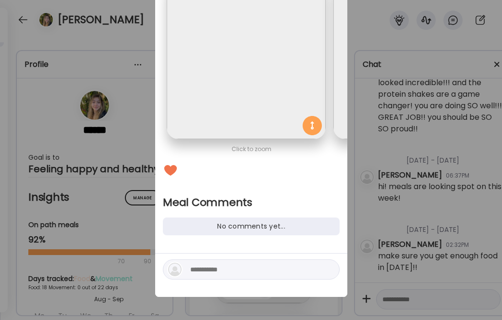
scroll to position [0, 0]
click at [205, 269] on textarea at bounding box center [255, 269] width 130 height 12
type textarea "*"
type textarea "**********"
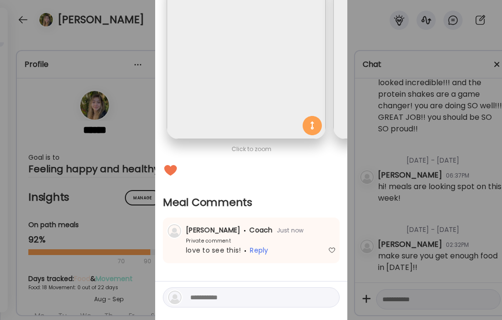
click at [340, 227] on div "Click to zoom Meal Comments No comments yet... [PERSON_NAME] Coach Just now Pri…" at bounding box center [251, 133] width 192 height 382
click at [376, 215] on div "Ate Coach Dashboard Wahoo! It’s official Take a moment to set up your Coach Pro…" at bounding box center [251, 160] width 502 height 320
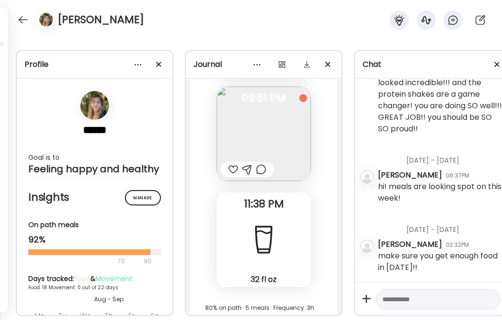
scroll to position [0, 1]
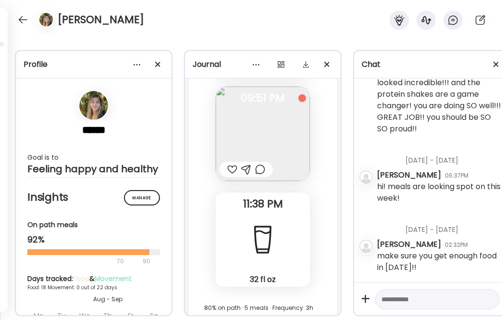
click at [231, 163] on div at bounding box center [232, 169] width 10 height 12
click at [255, 175] on div at bounding box center [246, 169] width 53 height 15
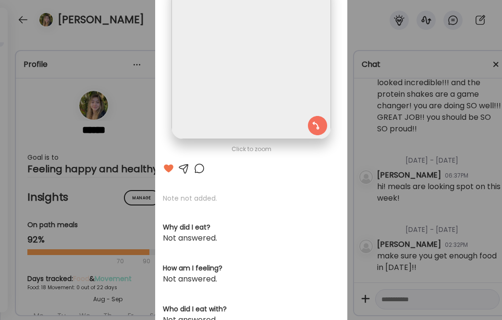
click at [197, 167] on div at bounding box center [200, 168] width 12 height 12
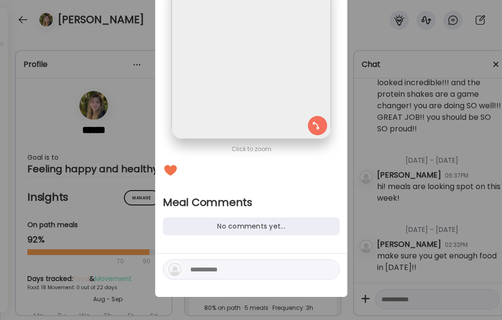
click at [227, 265] on textarea at bounding box center [255, 269] width 130 height 12
type textarea "**********"
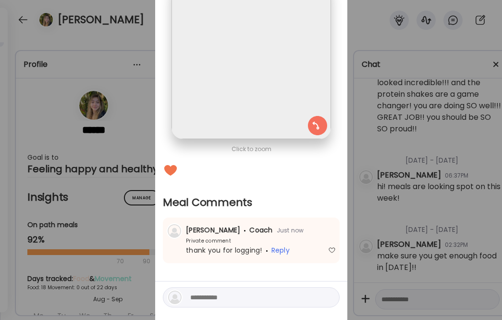
click at [387, 218] on div "Ate Coach Dashboard Wahoo! It’s official Take a moment to set up your Coach Pro…" at bounding box center [251, 160] width 502 height 320
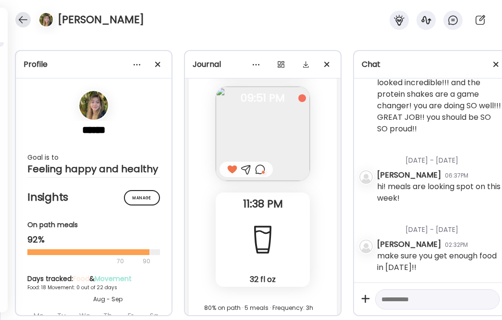
click at [28, 20] on div at bounding box center [22, 19] width 15 height 15
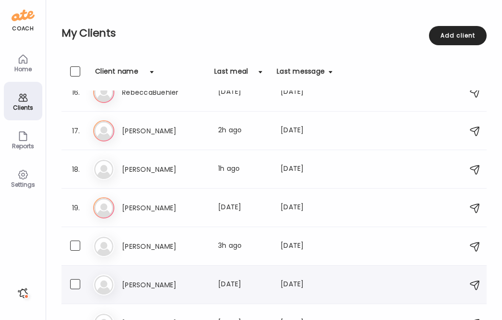
scroll to position [587, 0]
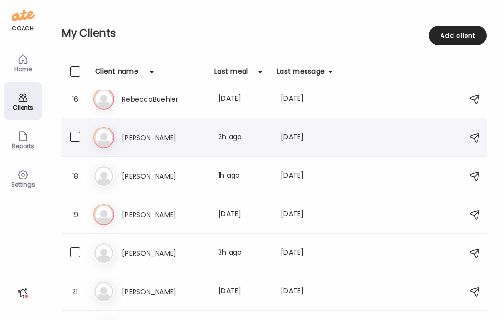
click at [173, 147] on div "As [PERSON_NAME] Last meal: 2h ago Last message: [DATE] You: food pics reminder…" at bounding box center [275, 137] width 365 height 21
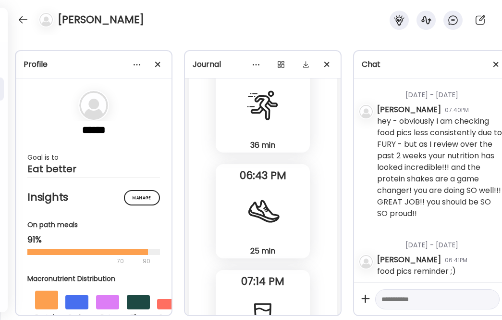
scroll to position [4, 0]
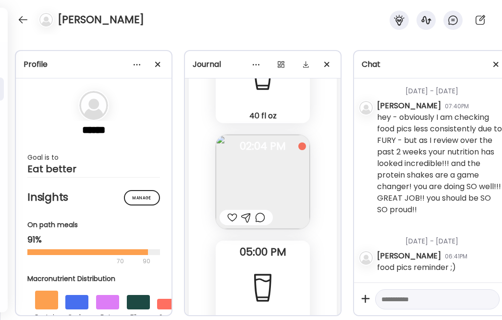
click at [259, 212] on div at bounding box center [260, 218] width 10 height 12
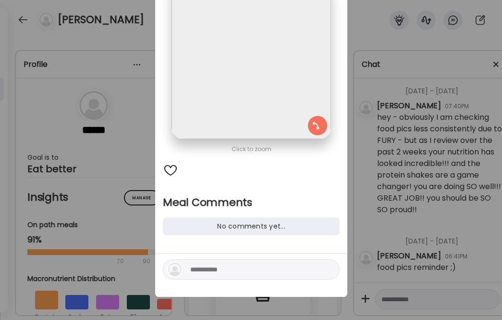
click at [230, 271] on textarea at bounding box center [255, 269] width 130 height 12
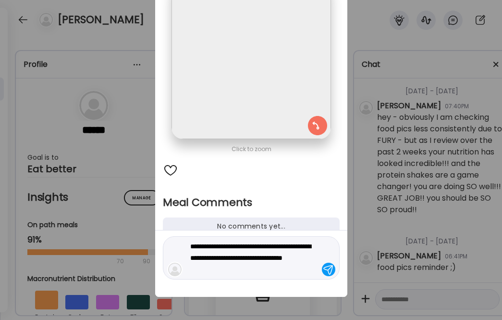
type textarea "**********"
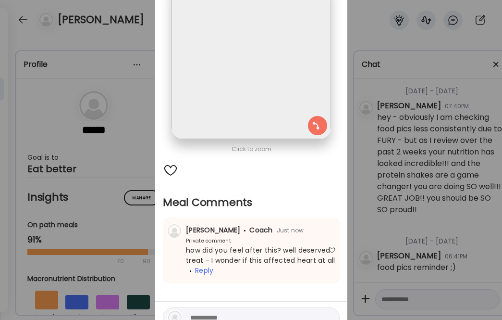
click at [442, 215] on div "Ate Coach Dashboard Wahoo! It’s official Take a moment to set up your Coach Pro…" at bounding box center [251, 160] width 502 height 320
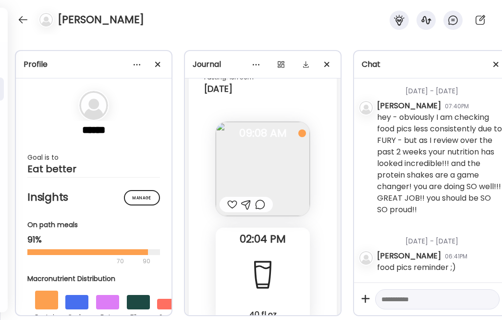
scroll to position [27488, 0]
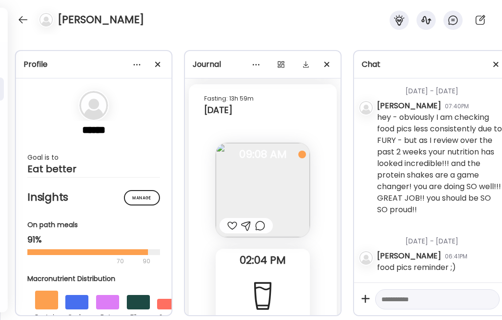
click at [234, 220] on div at bounding box center [232, 226] width 10 height 12
click at [262, 220] on div at bounding box center [260, 226] width 10 height 12
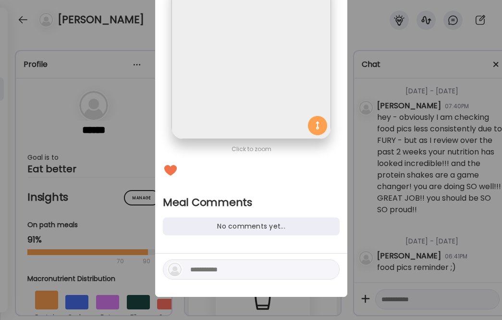
click at [215, 264] on textarea at bounding box center [255, 269] width 130 height 12
type textarea "*"
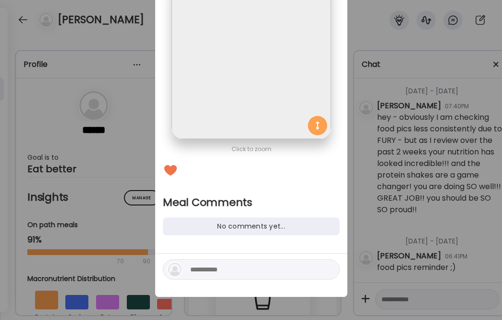
click at [214, 280] on div at bounding box center [251, 274] width 192 height 43
click at [218, 270] on textarea at bounding box center [255, 269] width 130 height 12
type textarea "*"
type textarea "**********"
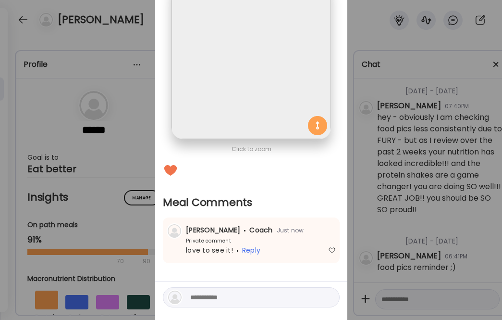
click at [385, 191] on div "Ate Coach Dashboard Wahoo! It’s official Take a moment to set up your Coach Pro…" at bounding box center [251, 160] width 502 height 320
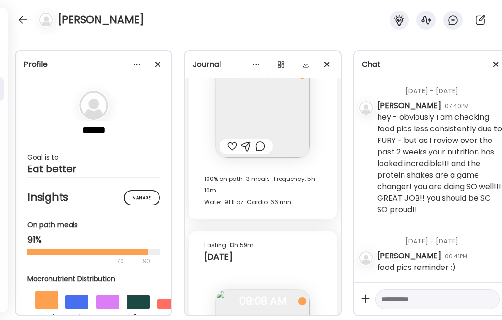
scroll to position [27327, 0]
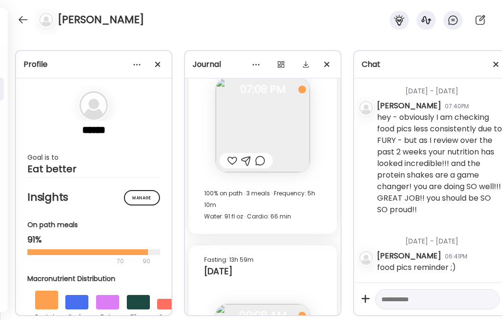
click at [235, 155] on div at bounding box center [232, 161] width 10 height 12
click at [255, 153] on div at bounding box center [246, 160] width 53 height 15
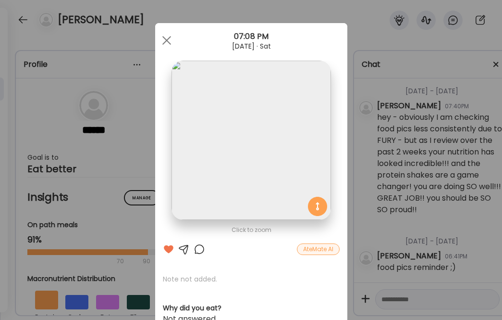
scroll to position [0, 0]
click at [200, 249] on div at bounding box center [200, 249] width 12 height 12
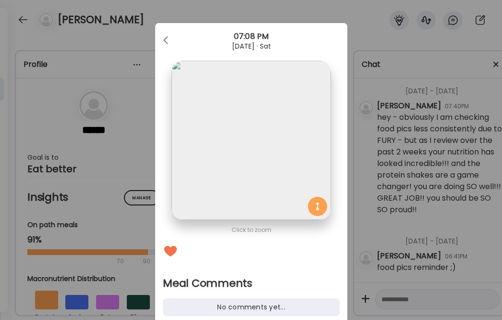
click at [199, 304] on div "No comments yet..." at bounding box center [251, 307] width 177 height 18
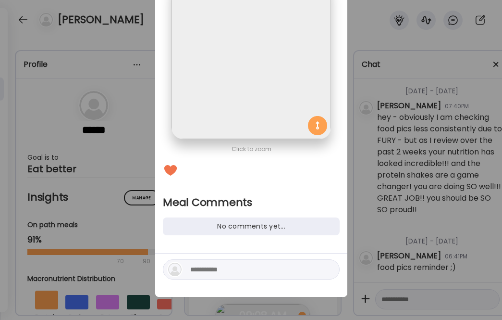
click at [213, 269] on textarea at bounding box center [255, 269] width 130 height 12
type textarea "*"
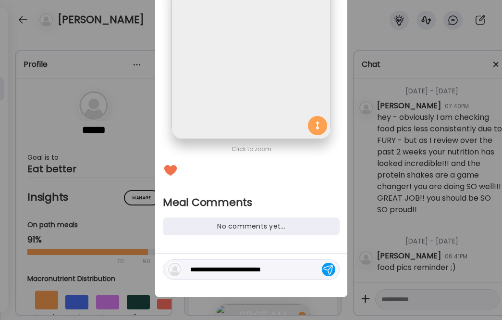
type textarea "**********"
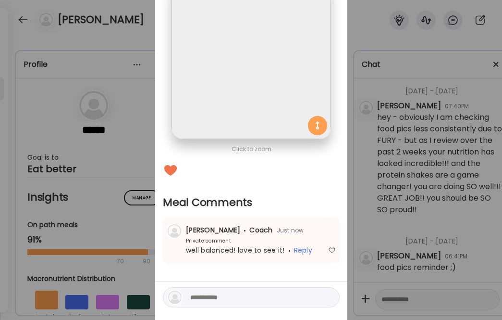
click at [369, 189] on div "Ate Coach Dashboard Wahoo! It’s official Take a moment to set up your Coach Pro…" at bounding box center [251, 160] width 502 height 320
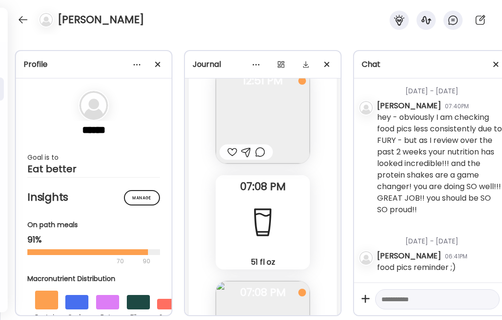
scroll to position [27096, 0]
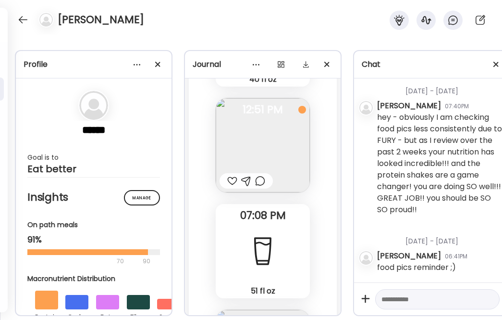
click at [235, 175] on div at bounding box center [232, 181] width 10 height 12
click at [261, 175] on div at bounding box center [246, 180] width 53 height 15
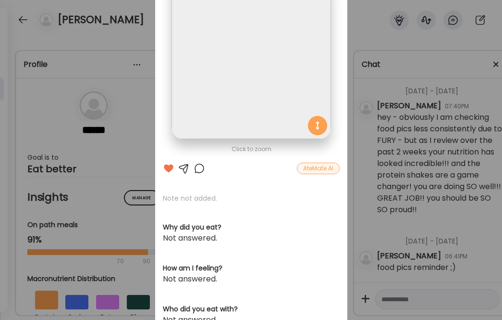
click at [201, 167] on div at bounding box center [200, 168] width 12 height 12
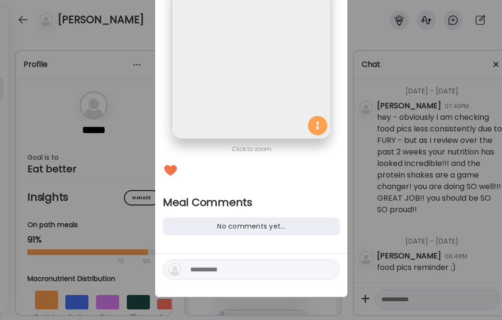
click at [221, 271] on textarea at bounding box center [255, 269] width 130 height 12
type textarea "**********"
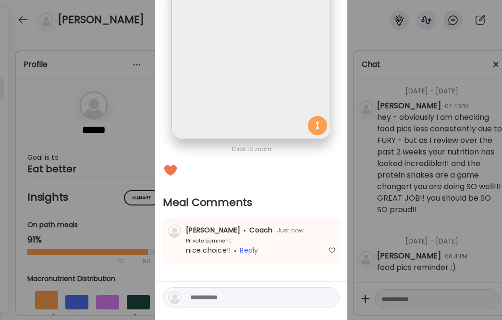
click at [415, 199] on div "Ate Coach Dashboard Wahoo! It’s official Take a moment to set up your Coach Pro…" at bounding box center [251, 160] width 502 height 320
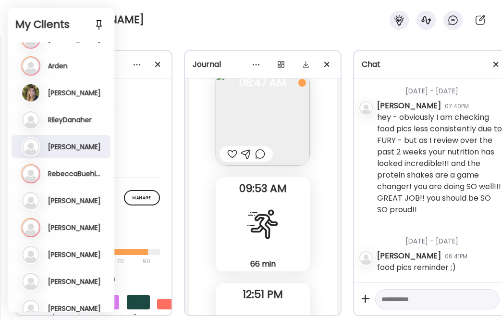
scroll to position [318, 0]
click at [80, 117] on h3 "RileyDanaher" at bounding box center [70, 120] width 44 height 9
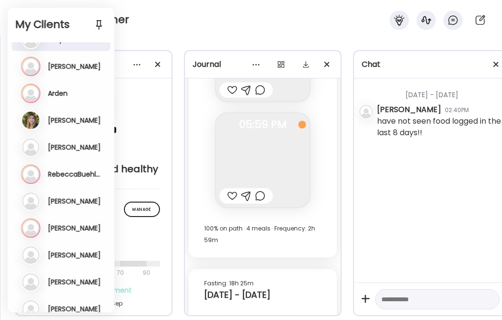
scroll to position [4689, 0]
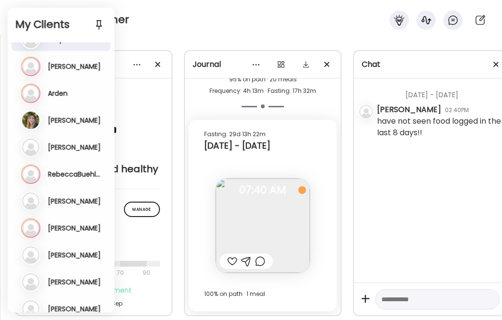
click at [26, 22] on h2 "My Clients" at bounding box center [60, 24] width 91 height 14
click at [67, 96] on h3 "Arden" at bounding box center [58, 93] width 20 height 9
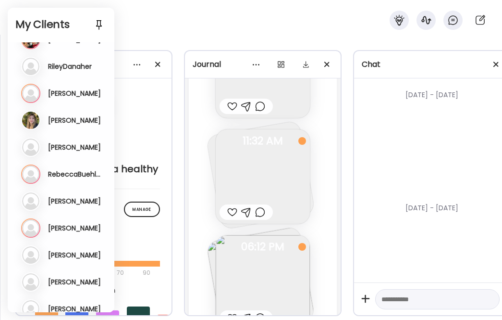
scroll to position [7384, 0]
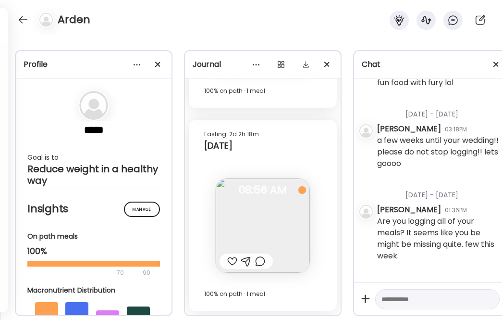
click at [232, 259] on div at bounding box center [232, 261] width 10 height 12
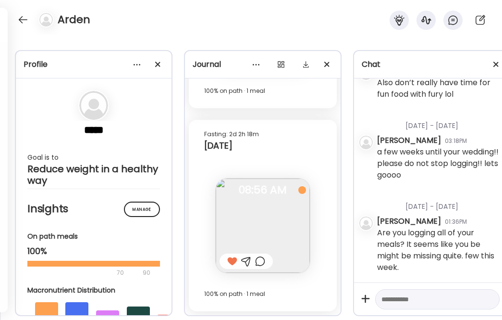
click at [264, 258] on div at bounding box center [260, 261] width 10 height 12
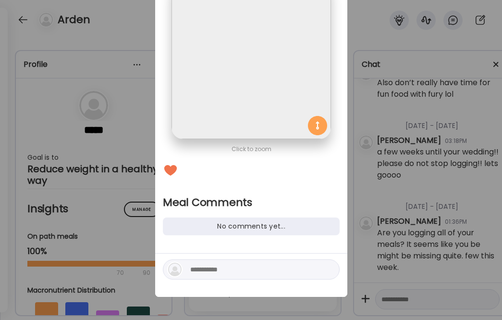
click at [255, 271] on textarea at bounding box center [255, 269] width 130 height 12
type textarea "*"
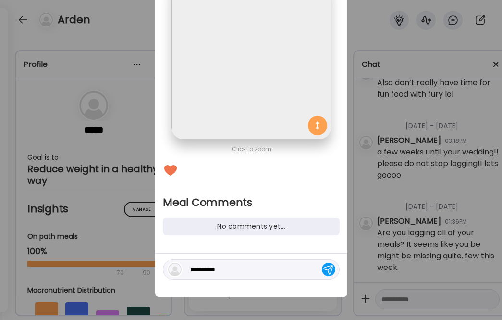
type textarea "**********"
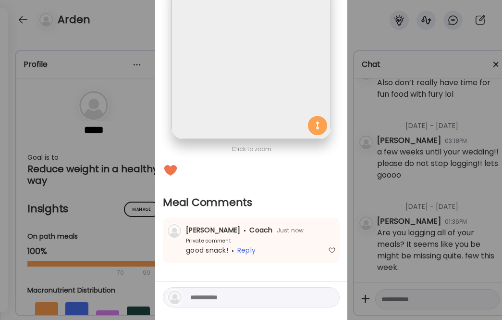
click at [415, 240] on div "Ate Coach Dashboard Wahoo! It’s official Take a moment to set up your Coach Pro…" at bounding box center [251, 160] width 502 height 320
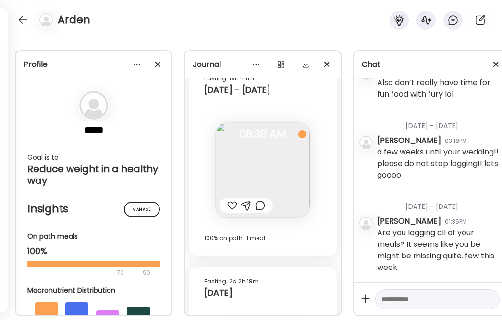
scroll to position [7229, 0]
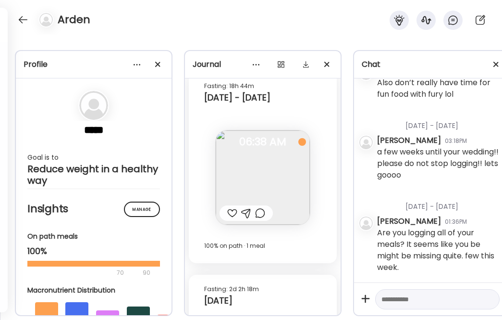
click at [232, 212] on div at bounding box center [232, 213] width 10 height 12
click at [265, 218] on div at bounding box center [246, 212] width 53 height 15
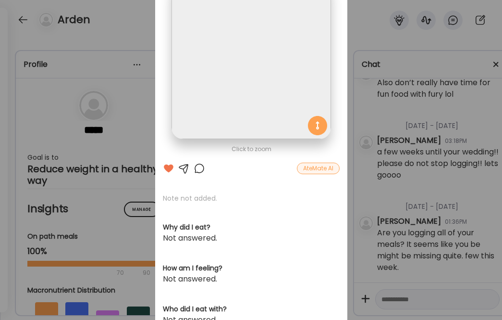
click at [198, 166] on div at bounding box center [200, 168] width 12 height 12
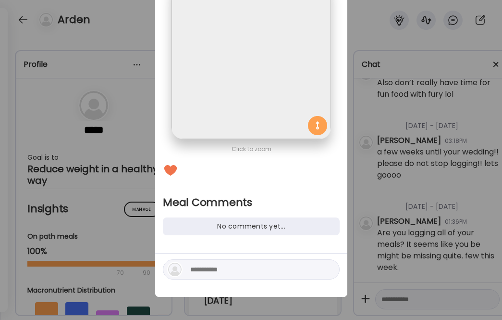
click at [231, 265] on textarea at bounding box center [255, 269] width 130 height 12
type textarea "**********"
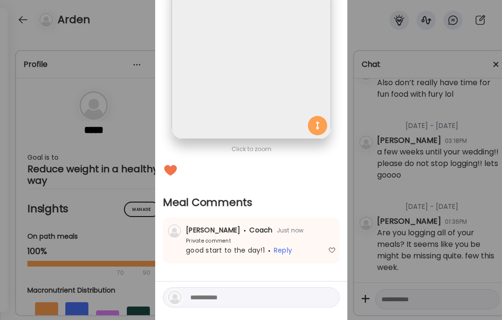
click at [402, 226] on div "Ate Coach Dashboard Wahoo! It’s official Take a moment to set up your Coach Pro…" at bounding box center [251, 160] width 502 height 320
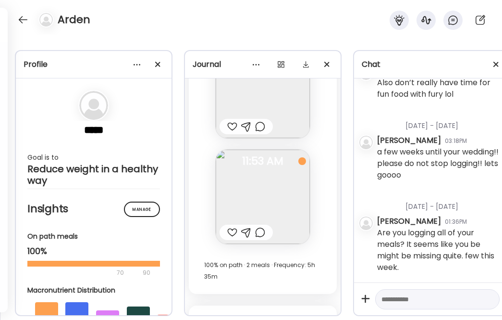
scroll to position [6995, 0]
click at [232, 233] on div at bounding box center [232, 233] width 10 height 12
click at [260, 228] on div at bounding box center [260, 233] width 10 height 12
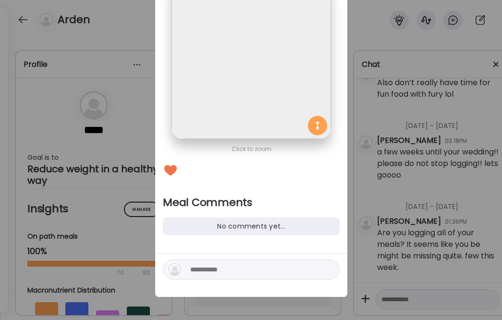
click at [214, 272] on textarea at bounding box center [255, 269] width 130 height 12
type textarea "**********"
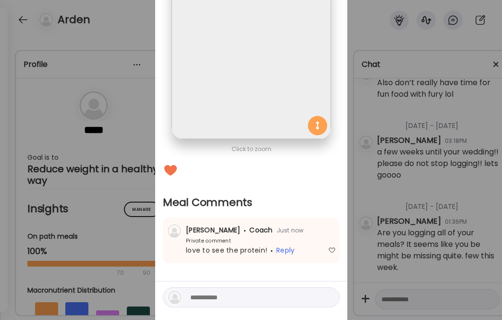
click at [400, 208] on div "Ate Coach Dashboard Wahoo! It’s official Take a moment to set up your Coach Pro…" at bounding box center [251, 160] width 502 height 320
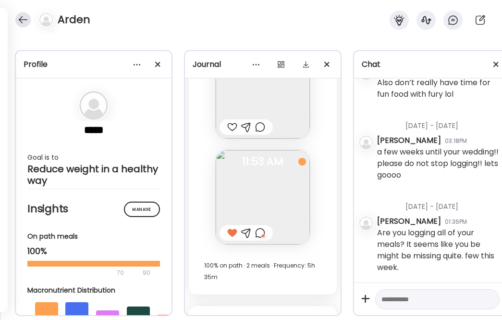
click at [25, 24] on div at bounding box center [22, 19] width 15 height 15
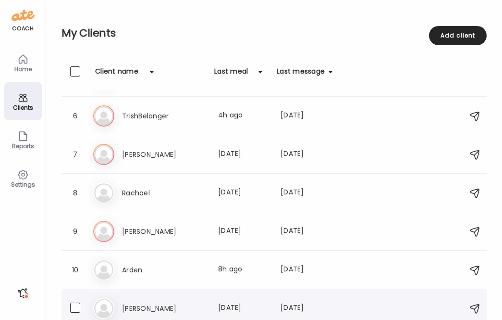
scroll to position [186, 0]
click at [166, 224] on div "Ka [PERSON_NAME] Last meal: [DATE] Last message: [DATE] You: Log while you’re a…" at bounding box center [275, 231] width 365 height 21
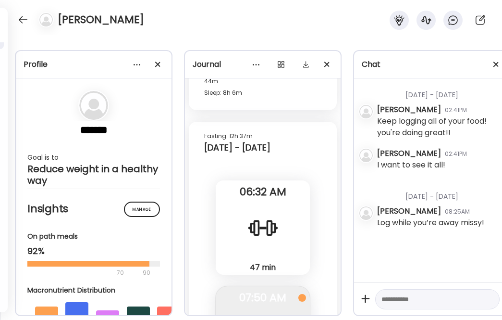
scroll to position [16187, 0]
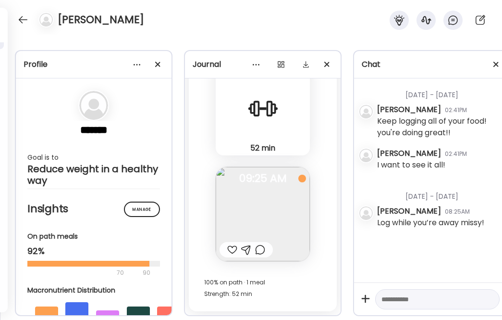
click at [229, 246] on div at bounding box center [232, 250] width 10 height 12
click at [261, 251] on div at bounding box center [260, 250] width 10 height 12
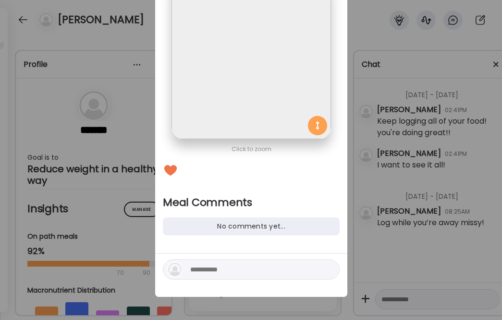
click at [249, 268] on textarea at bounding box center [255, 269] width 130 height 12
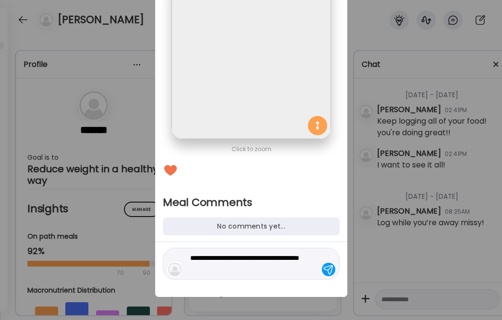
type textarea "**********"
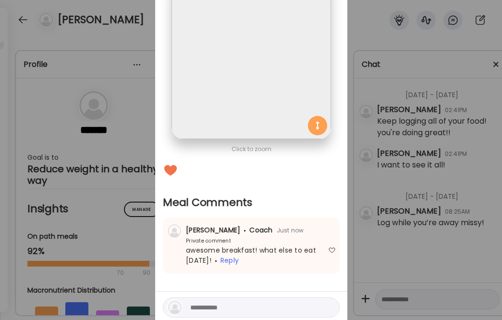
click at [470, 212] on div "Ate Coach Dashboard Wahoo! It’s official Take a moment to set up your Coach Pro…" at bounding box center [251, 160] width 502 height 320
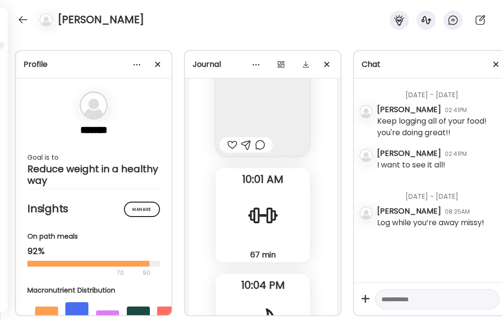
scroll to position [15721, 0]
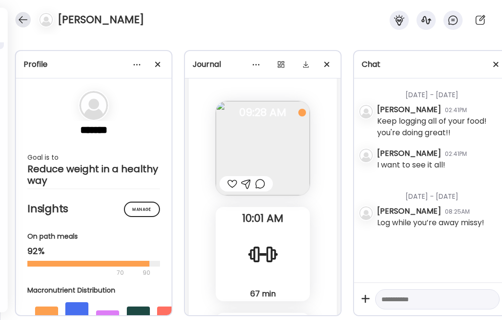
click at [18, 17] on div at bounding box center [22, 19] width 15 height 15
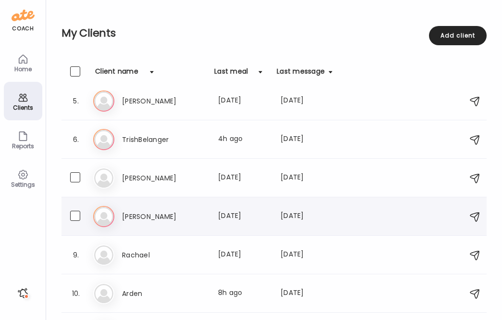
scroll to position [161, 0]
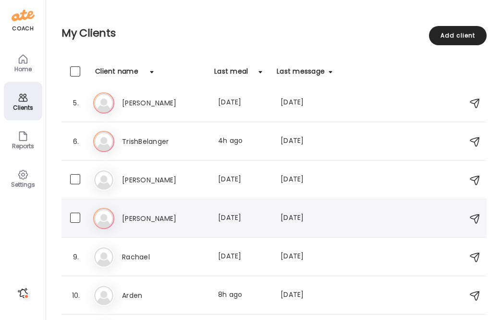
click at [205, 214] on h3 "[PERSON_NAME]" at bounding box center [164, 218] width 85 height 12
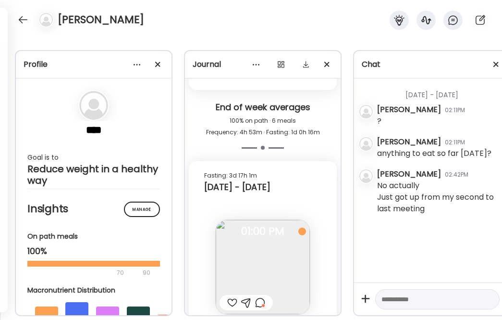
scroll to position [6419, 0]
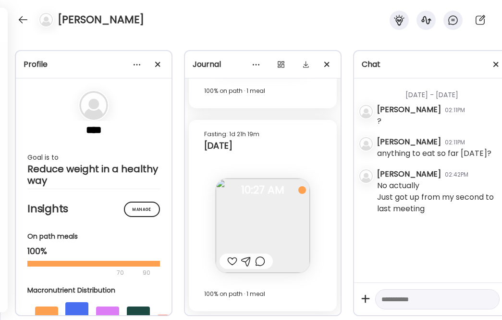
click at [235, 263] on div at bounding box center [232, 261] width 10 height 12
click at [255, 262] on div at bounding box center [260, 261] width 10 height 12
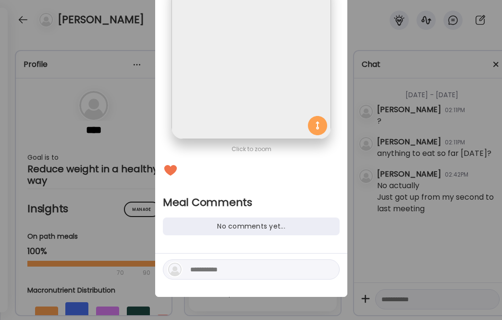
click at [235, 269] on textarea at bounding box center [255, 269] width 130 height 12
type textarea "**********"
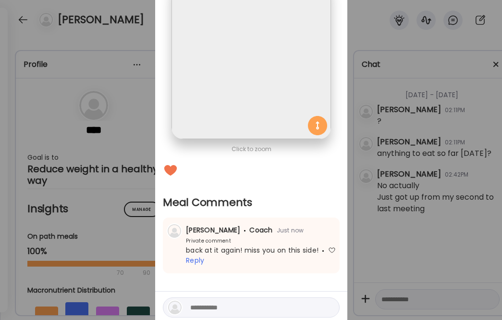
click at [409, 202] on div "Ate Coach Dashboard Wahoo! It’s official Take a moment to set up your Coach Pro…" at bounding box center [251, 160] width 502 height 320
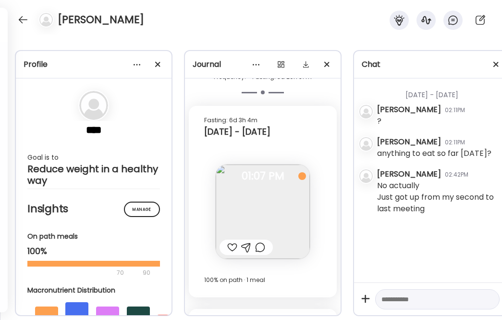
scroll to position [6228, 0]
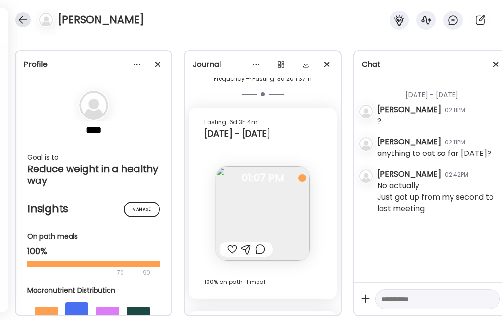
click at [24, 16] on div at bounding box center [22, 19] width 15 height 15
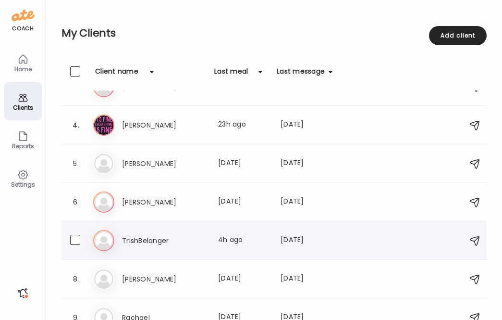
scroll to position [100, 0]
click at [238, 242] on div "Last meal: 4h ago" at bounding box center [243, 240] width 51 height 12
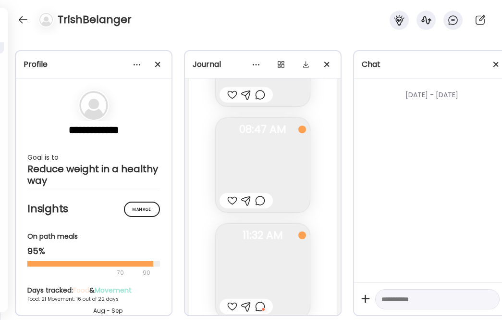
scroll to position [22697, 0]
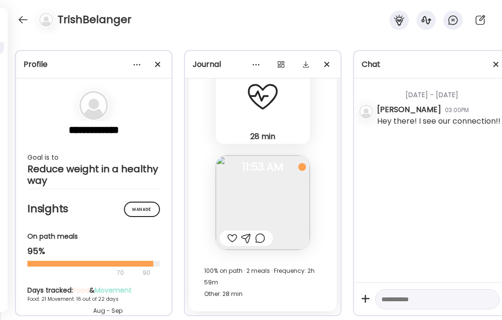
click at [233, 244] on div at bounding box center [246, 237] width 53 height 15
click at [348, 237] on div "Click to zoom AteMate AI Note not added. Why did I eat? Not answered. How am I …" at bounding box center [444, 304] width 192 height 566
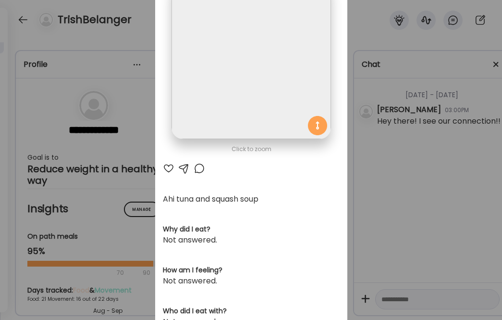
click at [167, 169] on div at bounding box center [169, 168] width 12 height 12
click at [199, 169] on div at bounding box center [200, 168] width 12 height 12
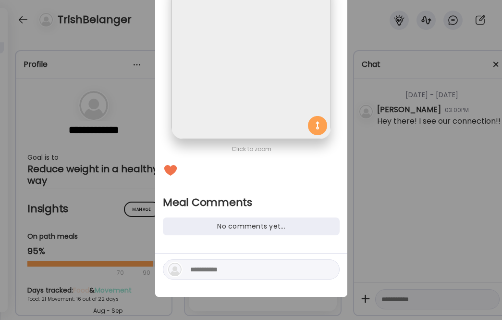
click at [217, 267] on textarea at bounding box center [255, 269] width 130 height 12
type textarea "*"
type textarea "**********"
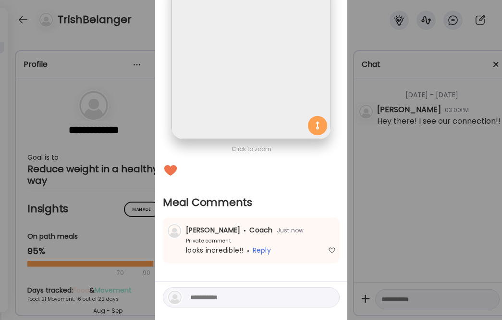
click at [453, 193] on div "Ate Coach Dashboard Wahoo! It’s official Take a moment to set up your Coach Pro…" at bounding box center [251, 160] width 502 height 320
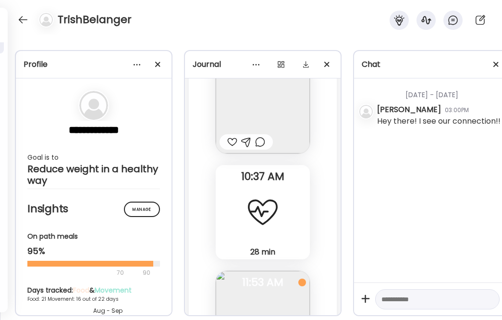
scroll to position [22509, 0]
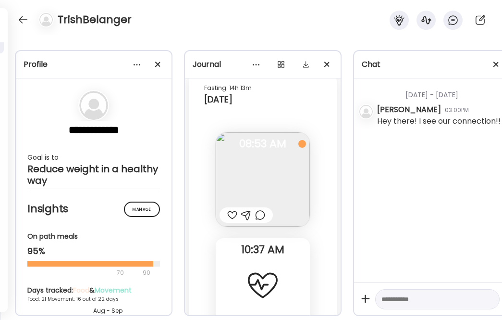
click at [229, 214] on div at bounding box center [232, 215] width 10 height 12
click at [263, 218] on div at bounding box center [260, 215] width 10 height 12
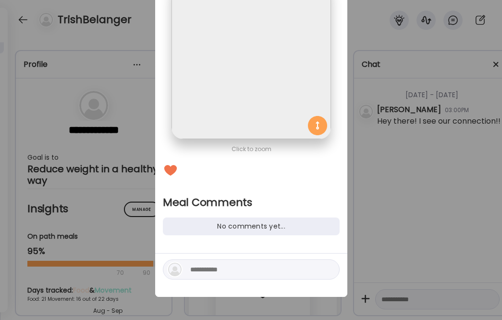
click at [215, 271] on textarea at bounding box center [255, 269] width 130 height 12
type textarea "**********"
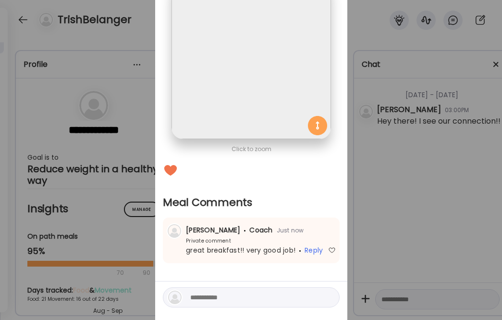
click at [358, 201] on div "Ate Coach Dashboard Wahoo! It’s official Take a moment to set up your Coach Pro…" at bounding box center [251, 160] width 502 height 320
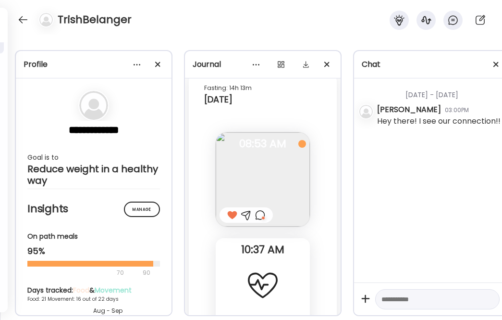
scroll to position [22272, 0]
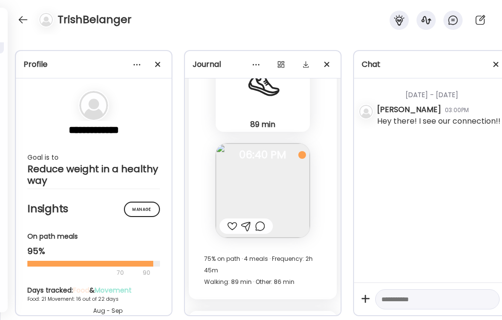
click at [233, 224] on div at bounding box center [232, 226] width 10 height 12
click at [262, 231] on div at bounding box center [260, 226] width 10 height 12
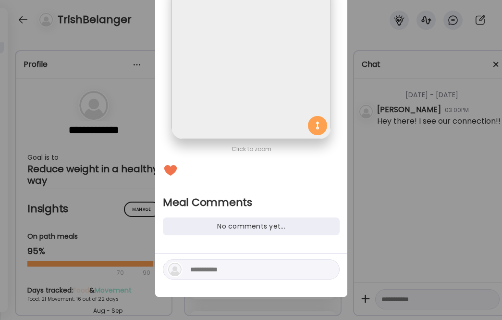
click at [221, 269] on textarea at bounding box center [255, 269] width 130 height 12
type textarea "**********"
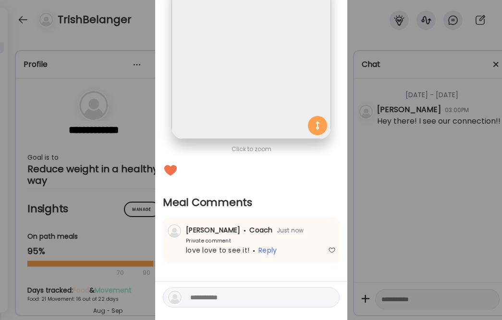
click at [342, 222] on div "Click to zoom Meal Comments No comments yet... [PERSON_NAME] Coach Just now Pri…" at bounding box center [251, 133] width 192 height 382
click at [387, 198] on div "Ate Coach Dashboard Wahoo! It’s official Take a moment to set up your Coach Pro…" at bounding box center [251, 160] width 502 height 320
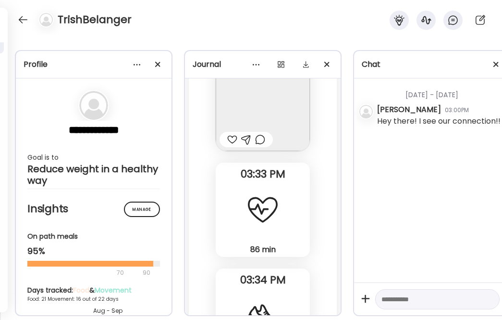
scroll to position [22005, 0]
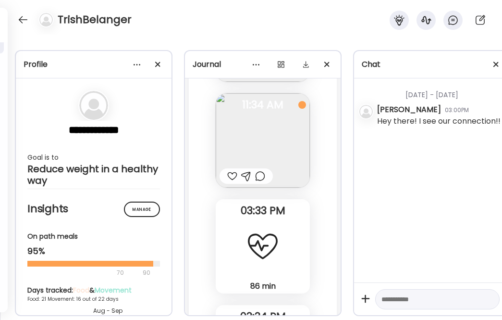
click at [233, 178] on div at bounding box center [232, 176] width 10 height 12
click at [263, 183] on div at bounding box center [246, 175] width 53 height 15
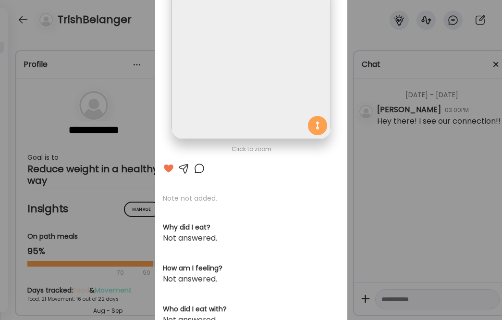
click at [198, 169] on div at bounding box center [200, 168] width 12 height 12
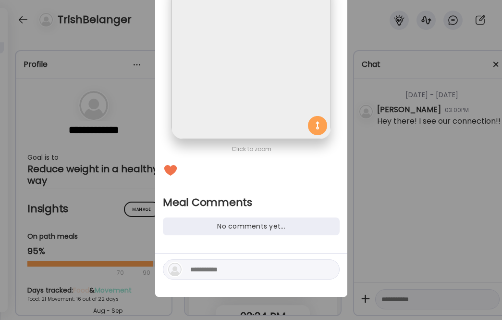
click at [227, 259] on div at bounding box center [251, 274] width 192 height 43
click at [226, 278] on div at bounding box center [251, 269] width 177 height 20
click at [228, 268] on textarea at bounding box center [255, 269] width 130 height 12
type textarea "**********"
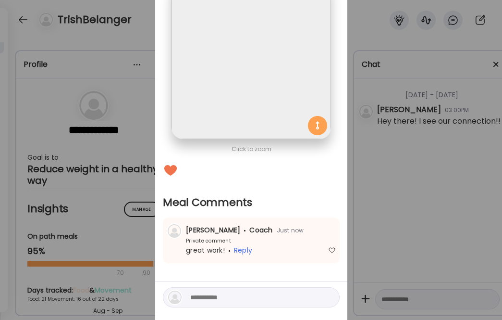
click at [432, 187] on div "Ate Coach Dashboard Wahoo! It’s official Take a moment to set up your Coach Pro…" at bounding box center [251, 160] width 502 height 320
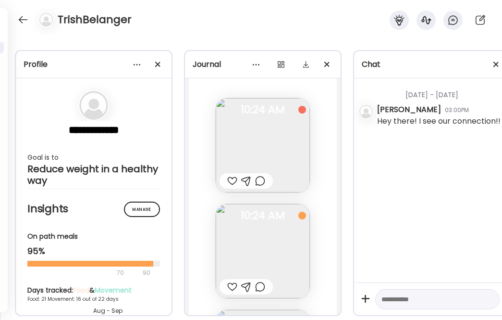
scroll to position [21758, 0]
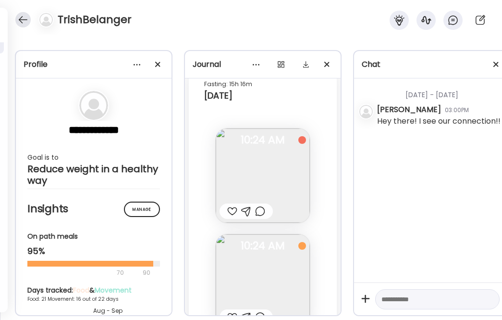
click at [23, 21] on div at bounding box center [22, 19] width 15 height 15
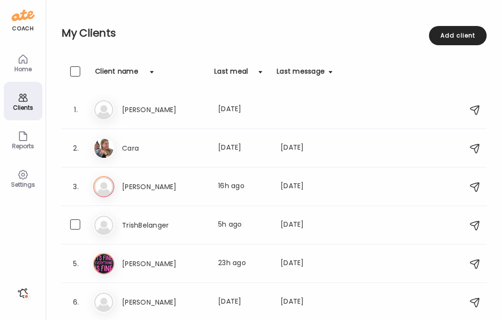
scroll to position [0, 0]
